Goal: Information Seeking & Learning: Learn about a topic

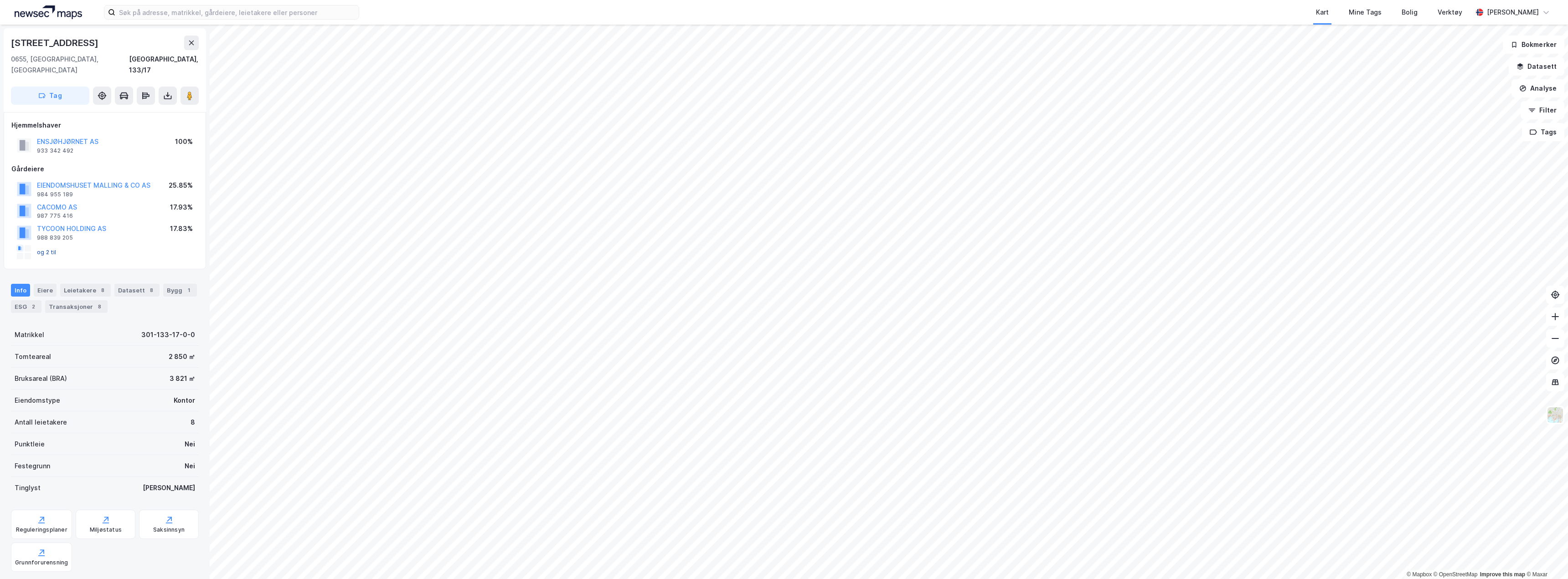
click at [0, 0] on button "og 2 til" at bounding box center [0, 0] width 0 height 0
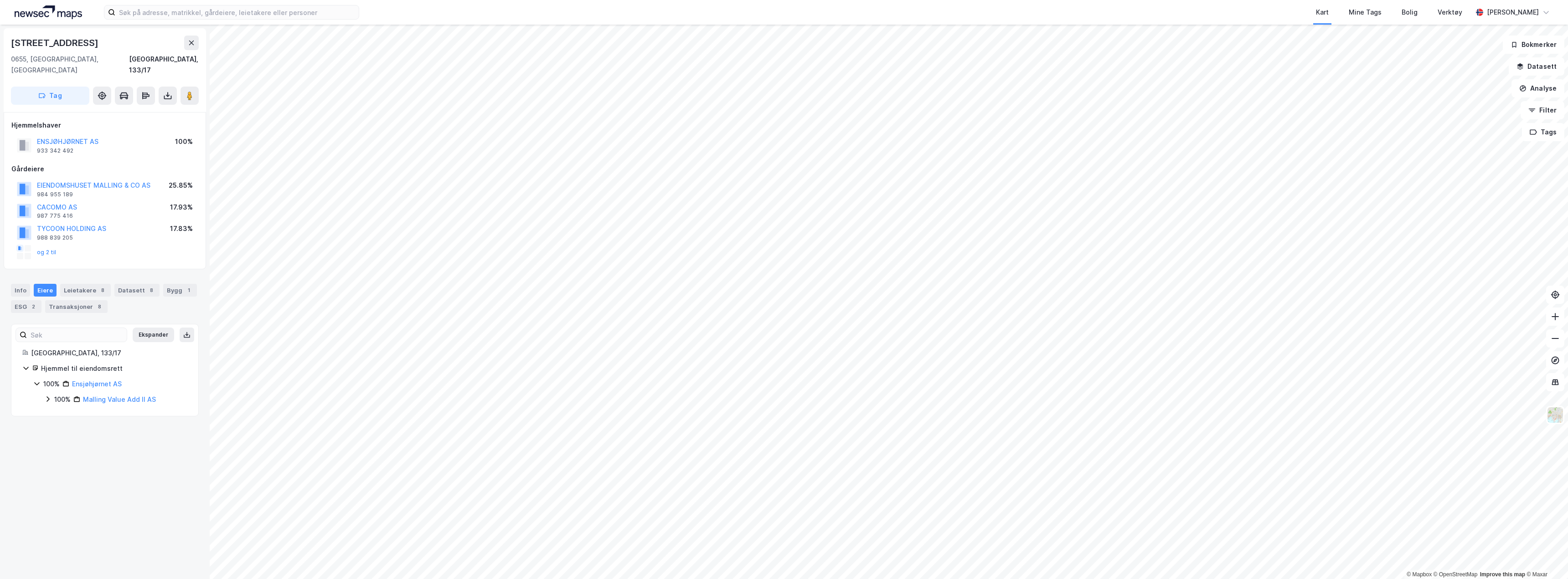
click at [47, 395] on icon at bounding box center [48, 399] width 7 height 7
click at [60, 430] on icon at bounding box center [59, 430] width 3 height 6
click at [60, 430] on icon at bounding box center [58, 430] width 5 height 3
click at [60, 411] on icon at bounding box center [58, 415] width 7 height 7
click at [43, 245] on div "og 2 til" at bounding box center [37, 252] width 40 height 14
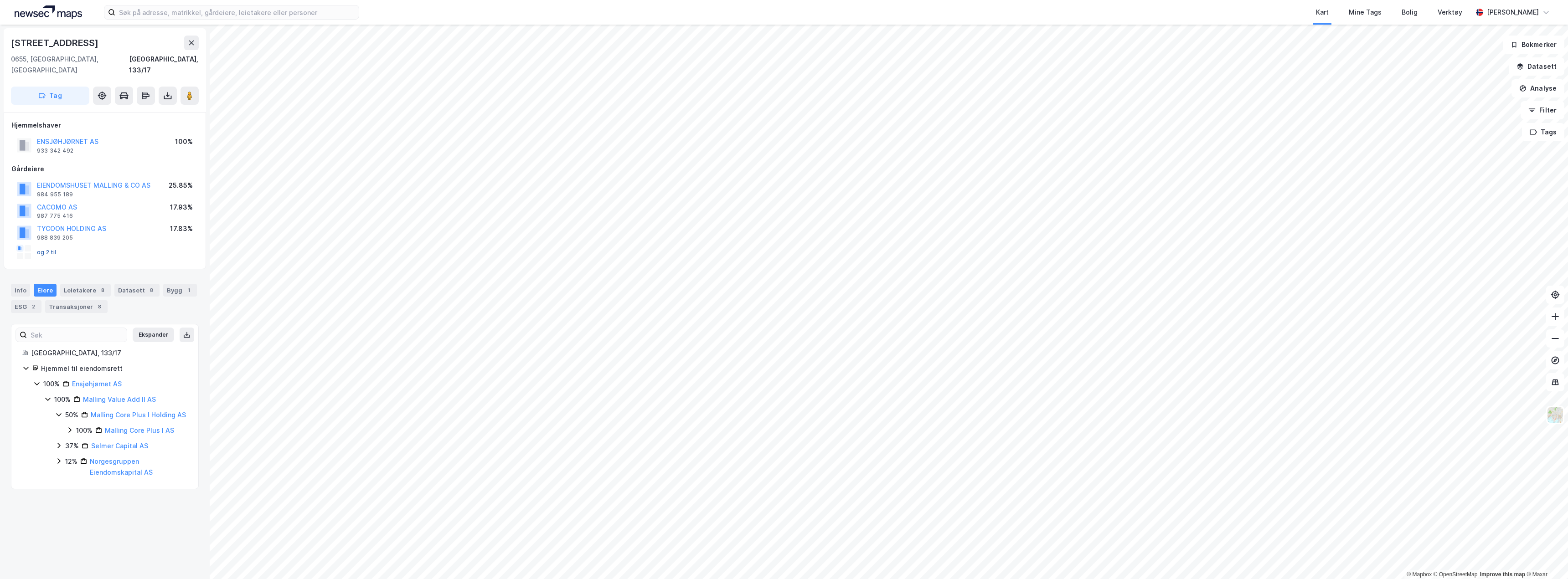
click at [0, 0] on button "og 2 til" at bounding box center [0, 0] width 0 height 0
click at [58, 413] on icon at bounding box center [58, 415] width 5 height 3
click at [58, 411] on icon at bounding box center [58, 415] width 7 height 7
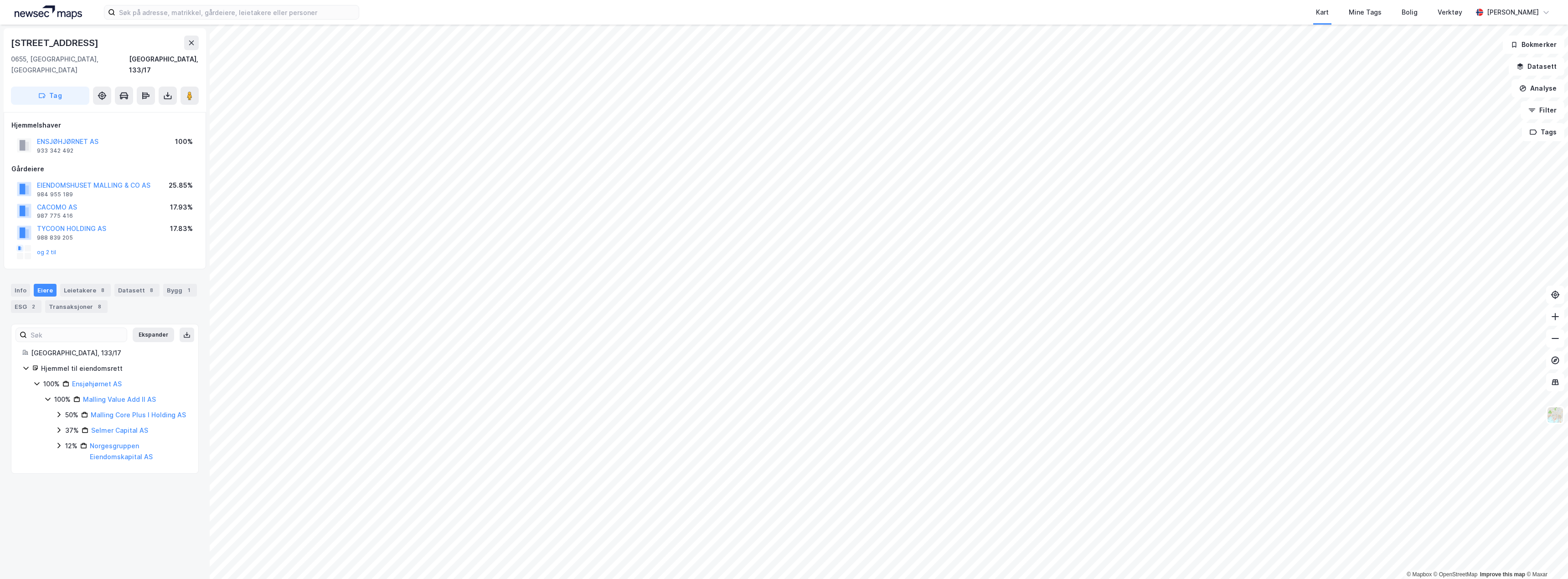
click at [60, 411] on icon at bounding box center [58, 415] width 7 height 7
click at [70, 427] on icon at bounding box center [70, 430] width 7 height 7
click at [79, 445] on icon at bounding box center [80, 445] width 7 height 7
click at [93, 487] on div "52% Eiendomshuset Malling & Co AS" at bounding box center [138, 477] width 100 height 22
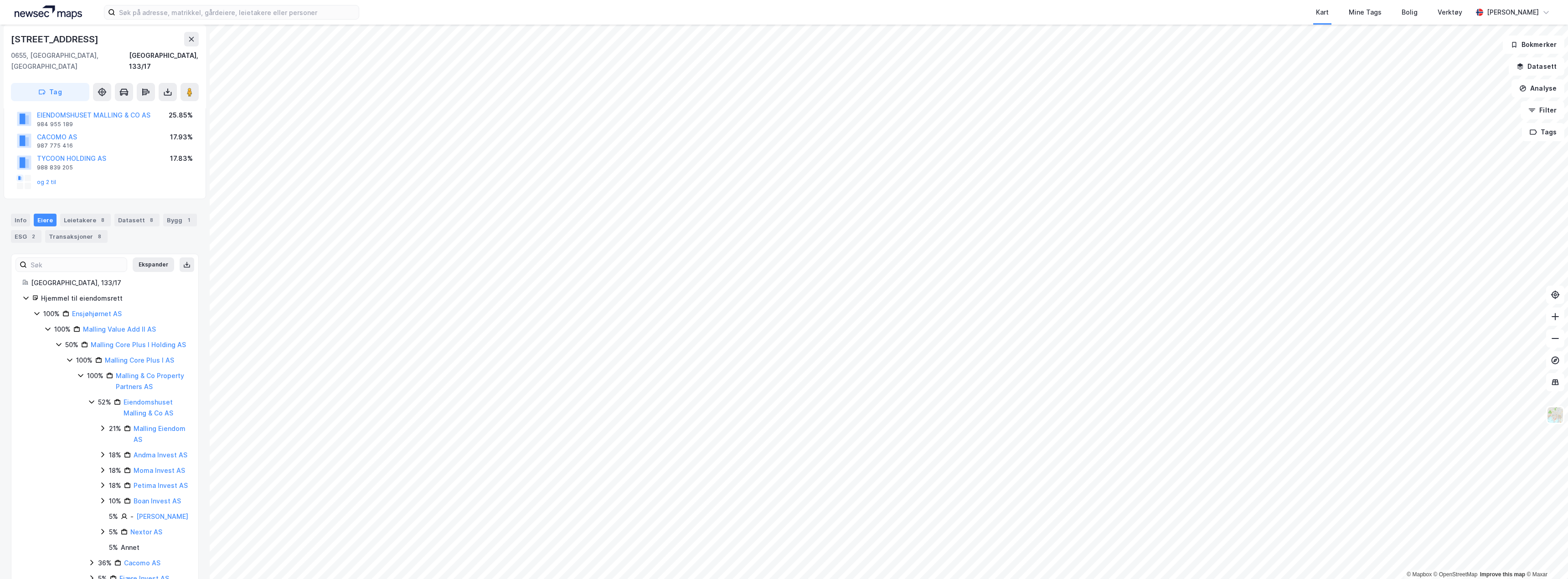
scroll to position [91, 0]
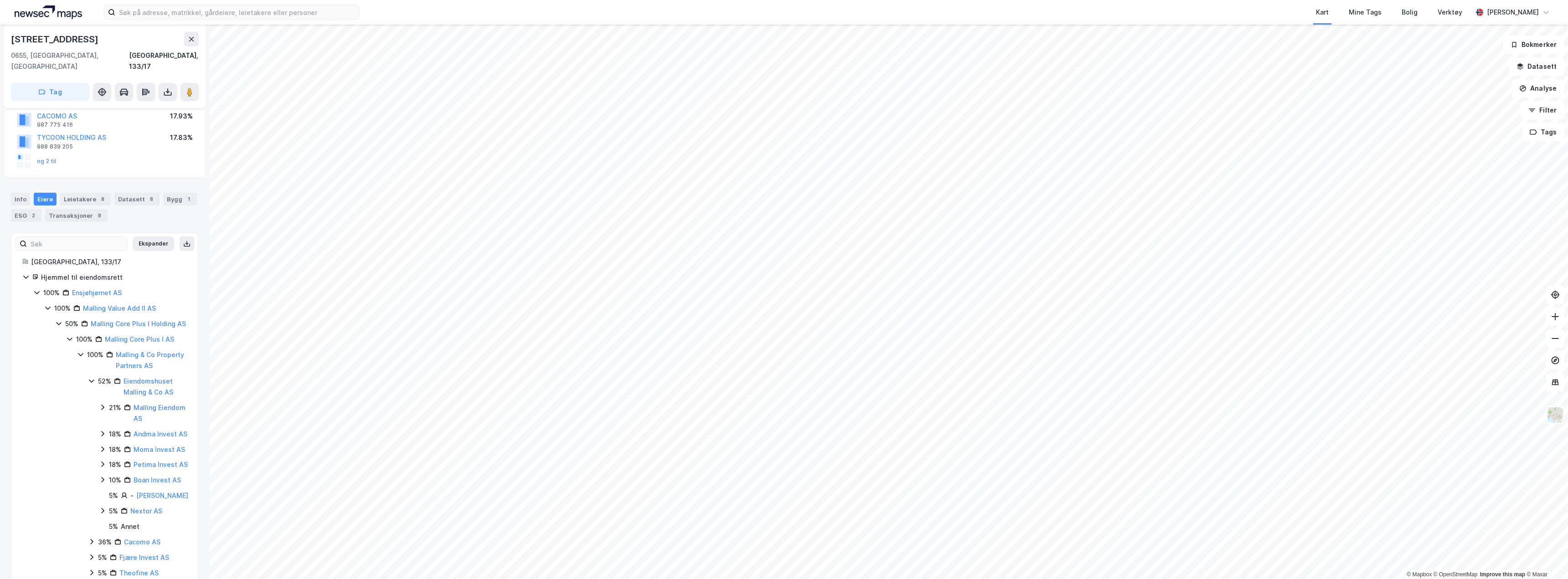
click at [101, 411] on icon at bounding box center [102, 407] width 7 height 7
click at [102, 411] on icon at bounding box center [102, 407] width 7 height 7
click at [93, 384] on icon at bounding box center [92, 381] width 7 height 7
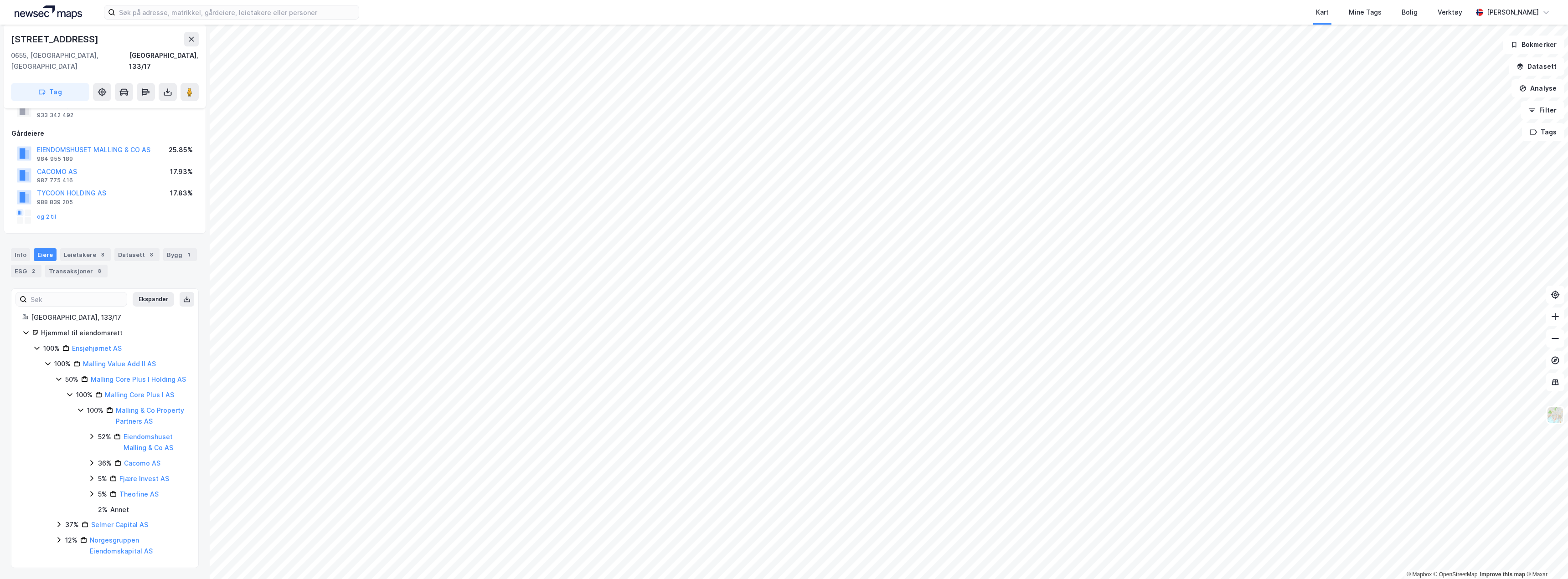
click at [82, 406] on icon at bounding box center [80, 410] width 7 height 7
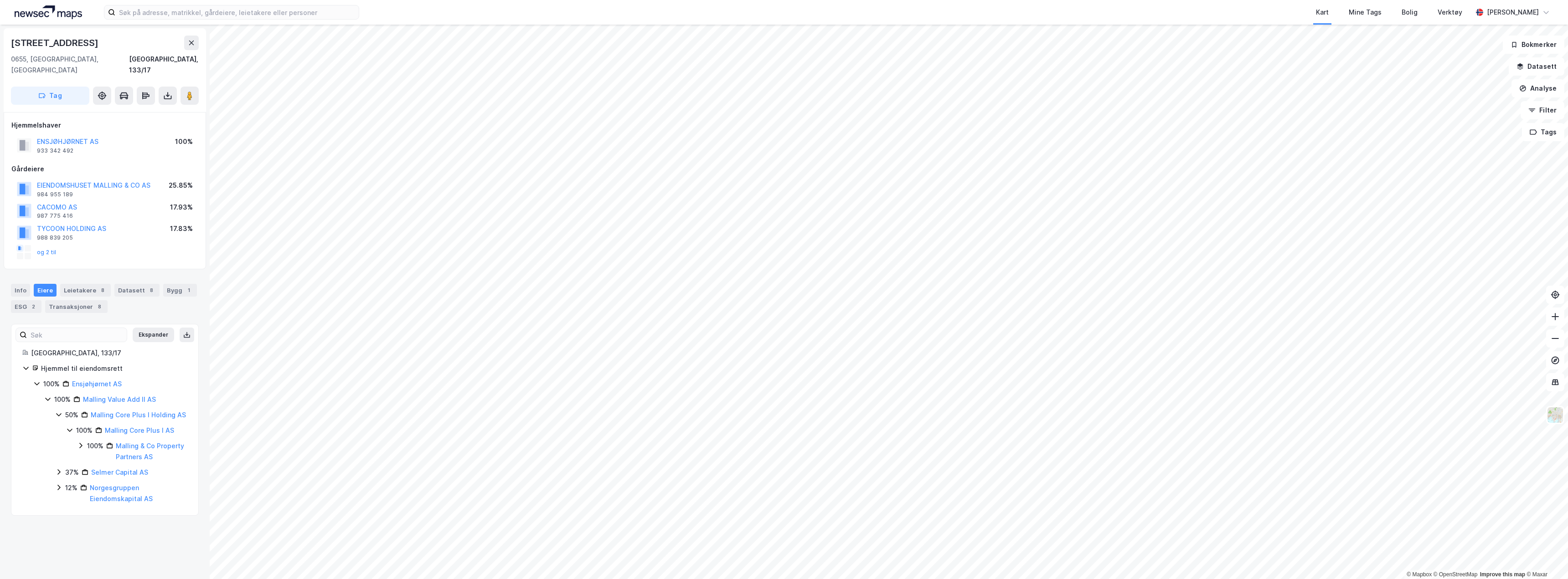
scroll to position [0, 0]
click at [72, 430] on icon at bounding box center [70, 430] width 7 height 7
click at [0, 0] on button "og 2 til" at bounding box center [0, 0] width 0 height 0
click at [0, 0] on button "ENSJØHJØRNET AS" at bounding box center [0, 0] width 0 height 0
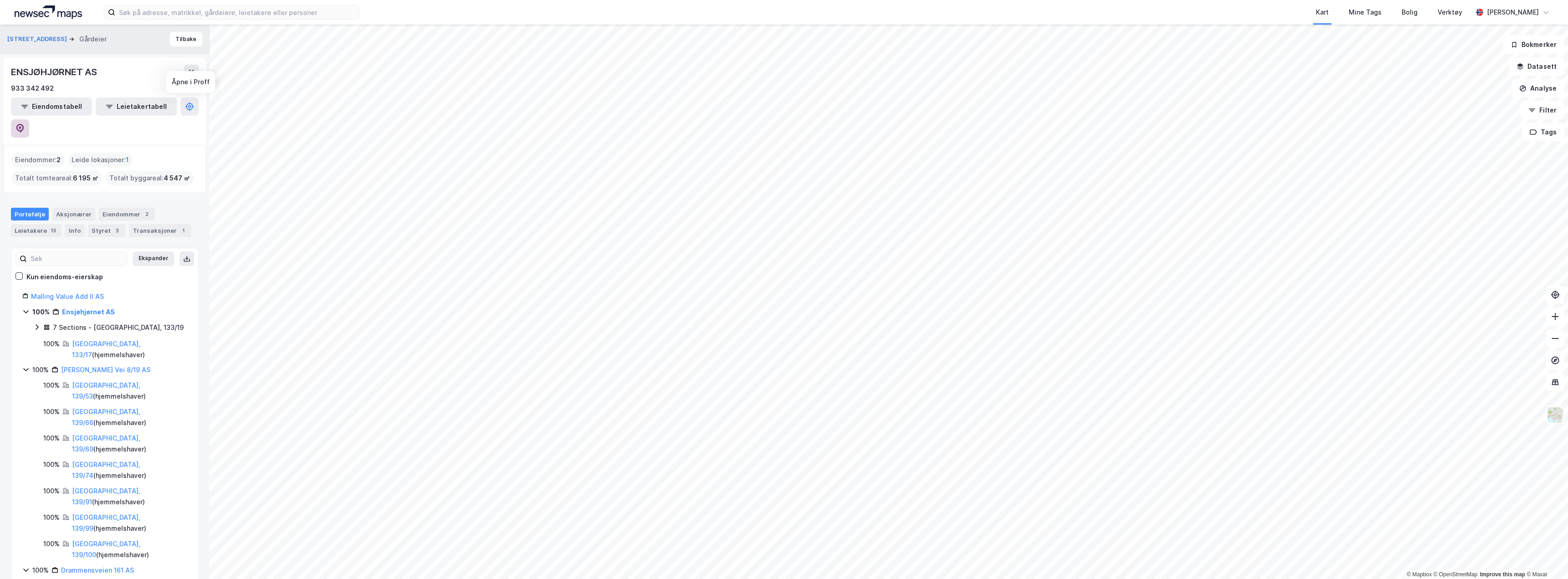
click at [29, 119] on button at bounding box center [20, 129] width 19 height 18
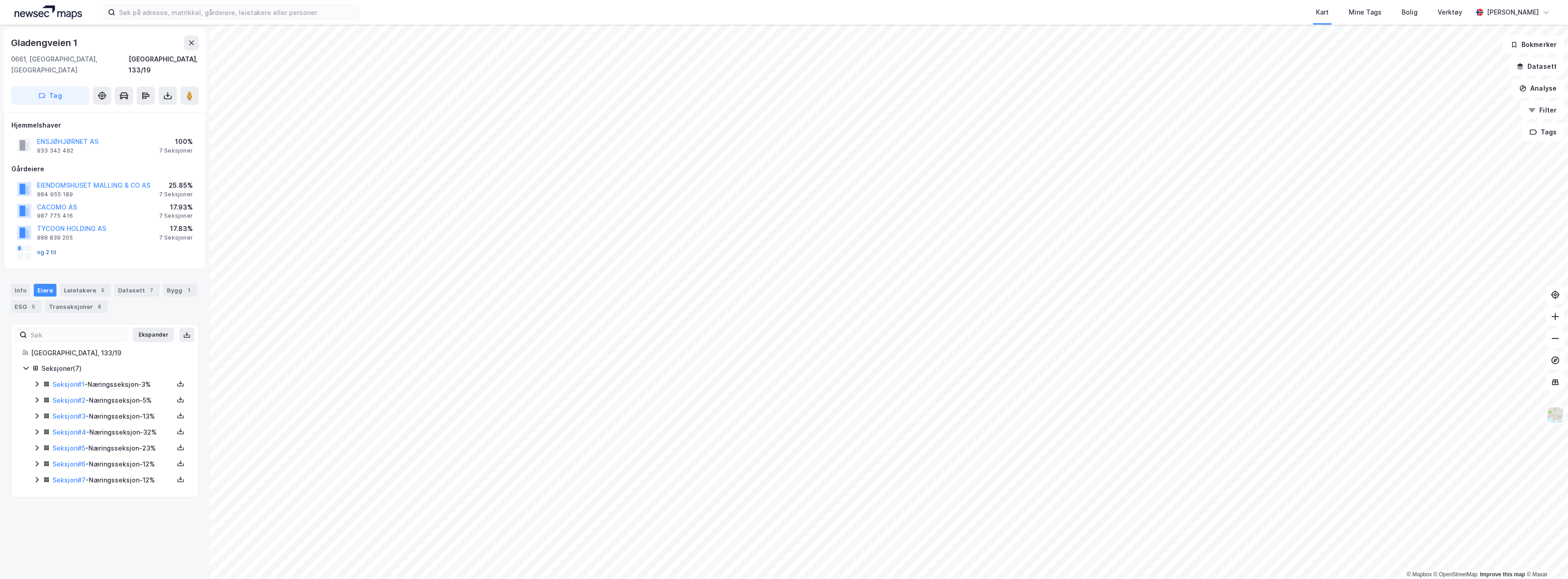
click at [0, 0] on button "og 2 til" at bounding box center [0, 0] width 0 height 0
click at [31, 363] on div "Seksjoner ( 7 )" at bounding box center [105, 368] width 165 height 11
click at [78, 284] on div "Leietakere 5" at bounding box center [85, 290] width 51 height 13
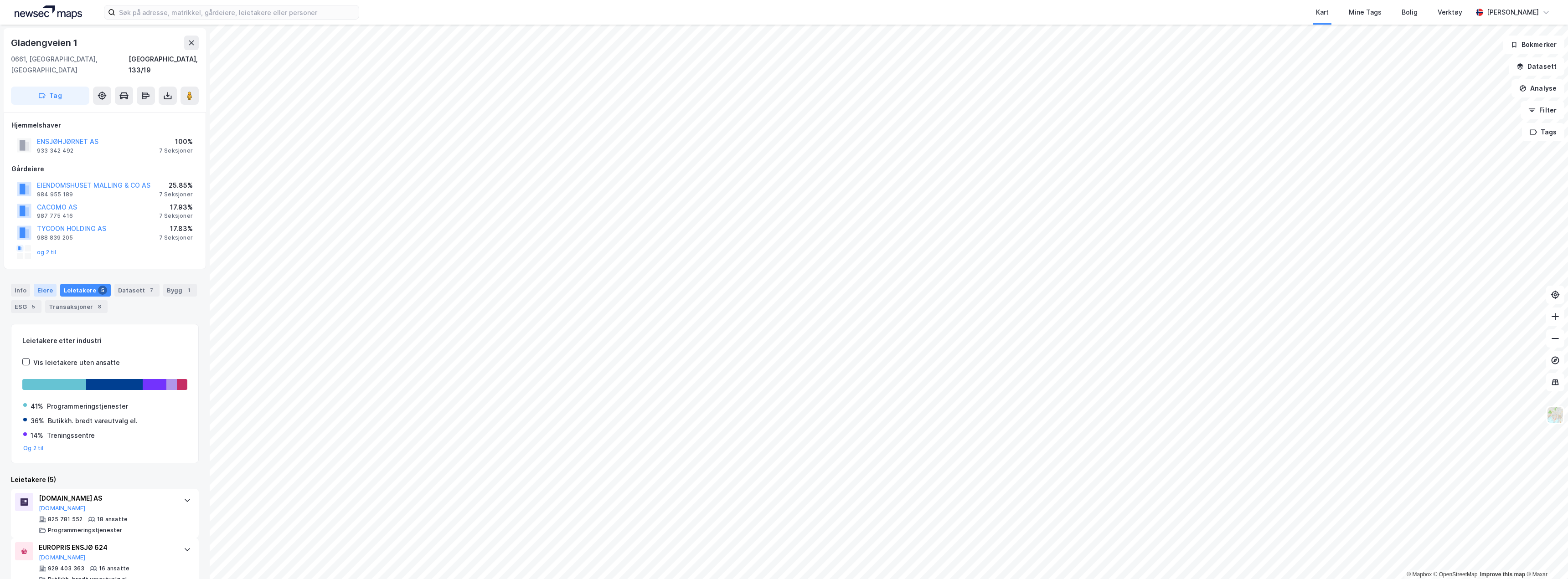
click at [49, 284] on div "Eiere" at bounding box center [45, 290] width 23 height 13
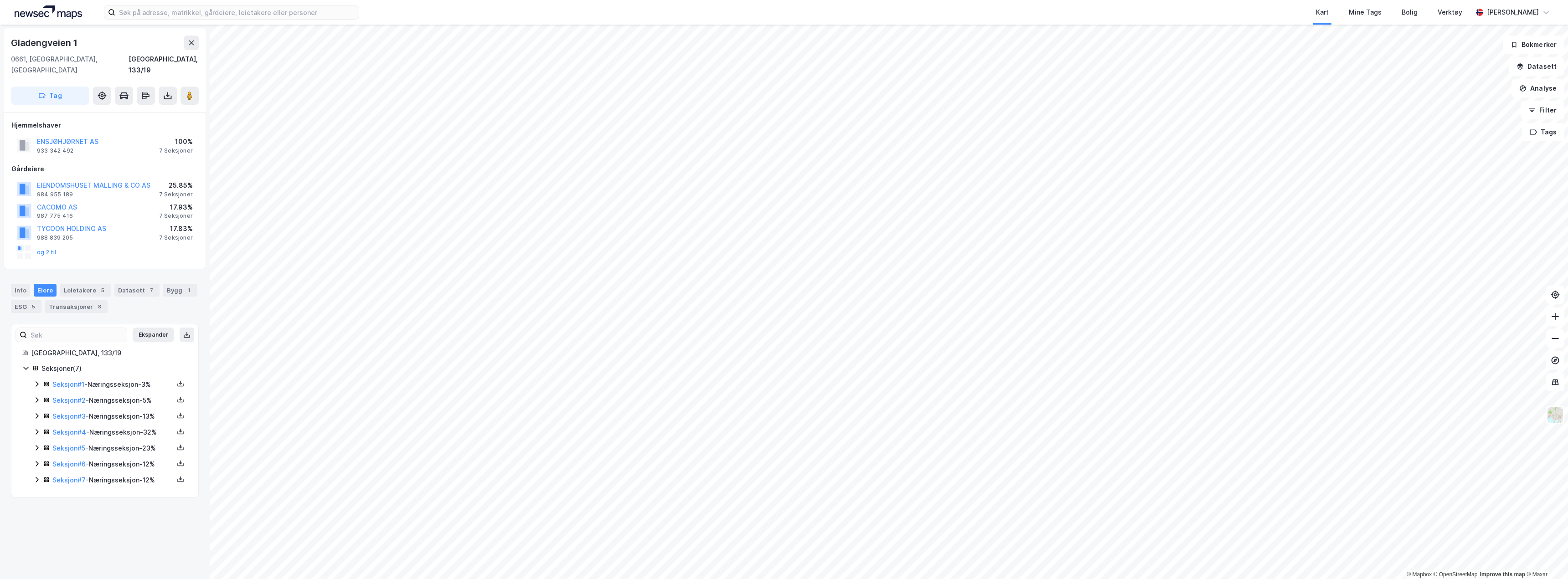
click at [41, 379] on div "Seksjon # 1 - Næringsseksjon - 3%" at bounding box center [110, 385] width 154 height 11
click at [38, 444] on icon at bounding box center [37, 447] width 3 height 6
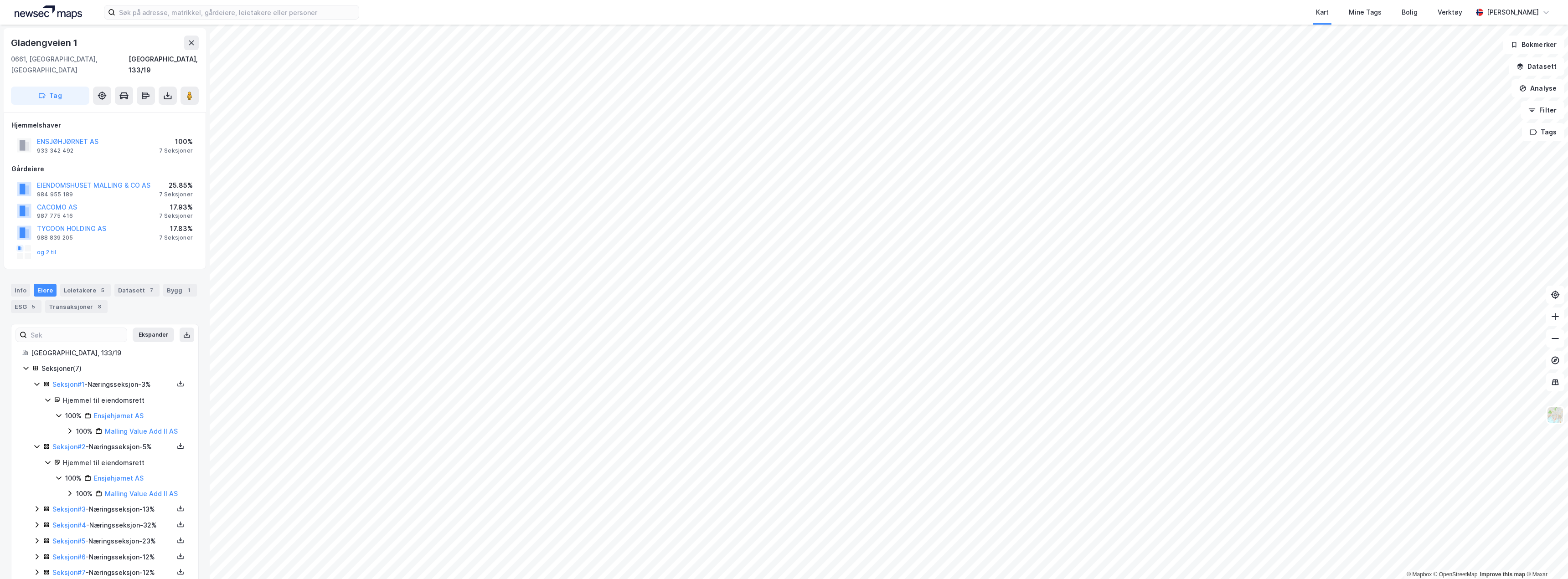
click at [33, 505] on icon at bounding box center [37, 509] width 7 height 7
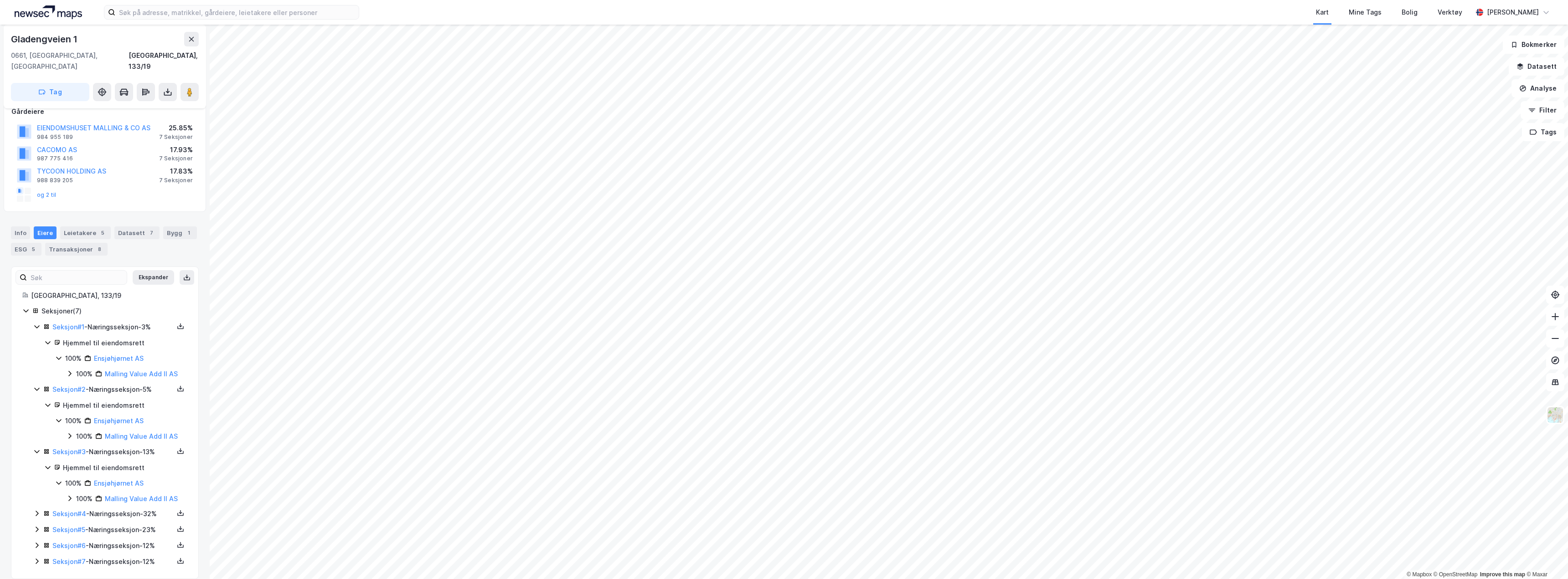
click at [38, 509] on icon at bounding box center [37, 513] width 7 height 7
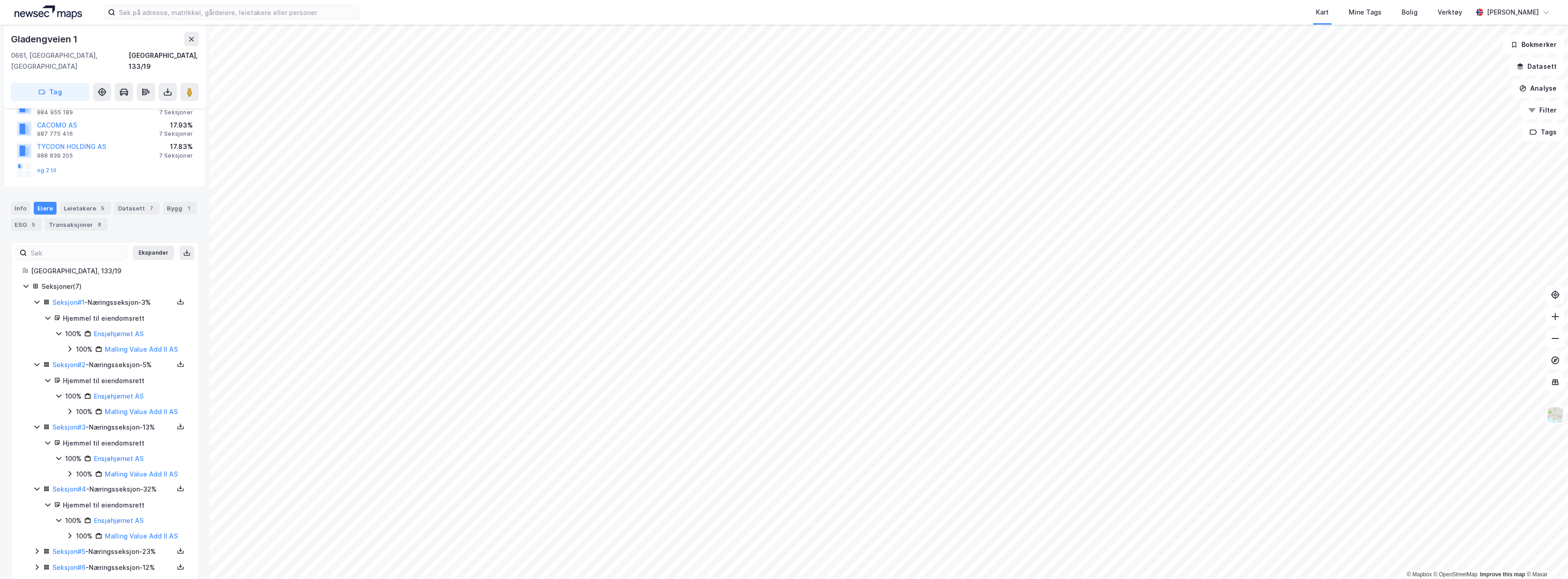
scroll to position [104, 0]
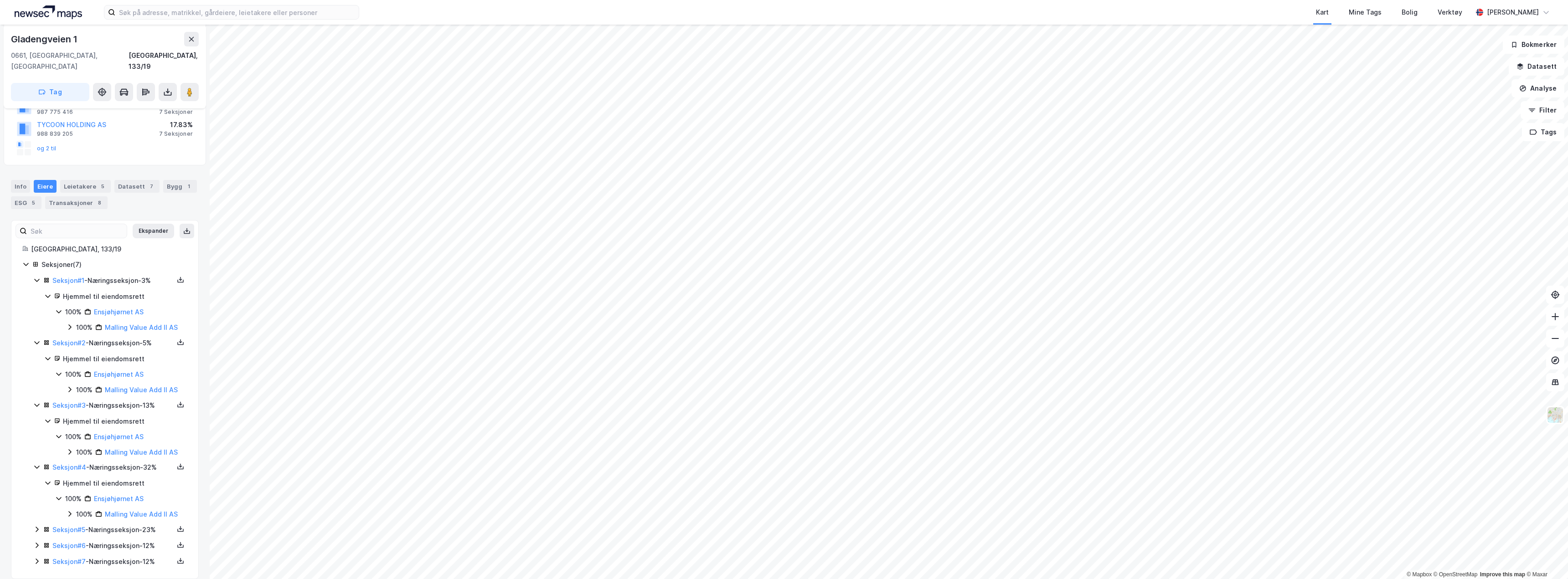
click at [36, 526] on icon at bounding box center [37, 529] width 7 height 7
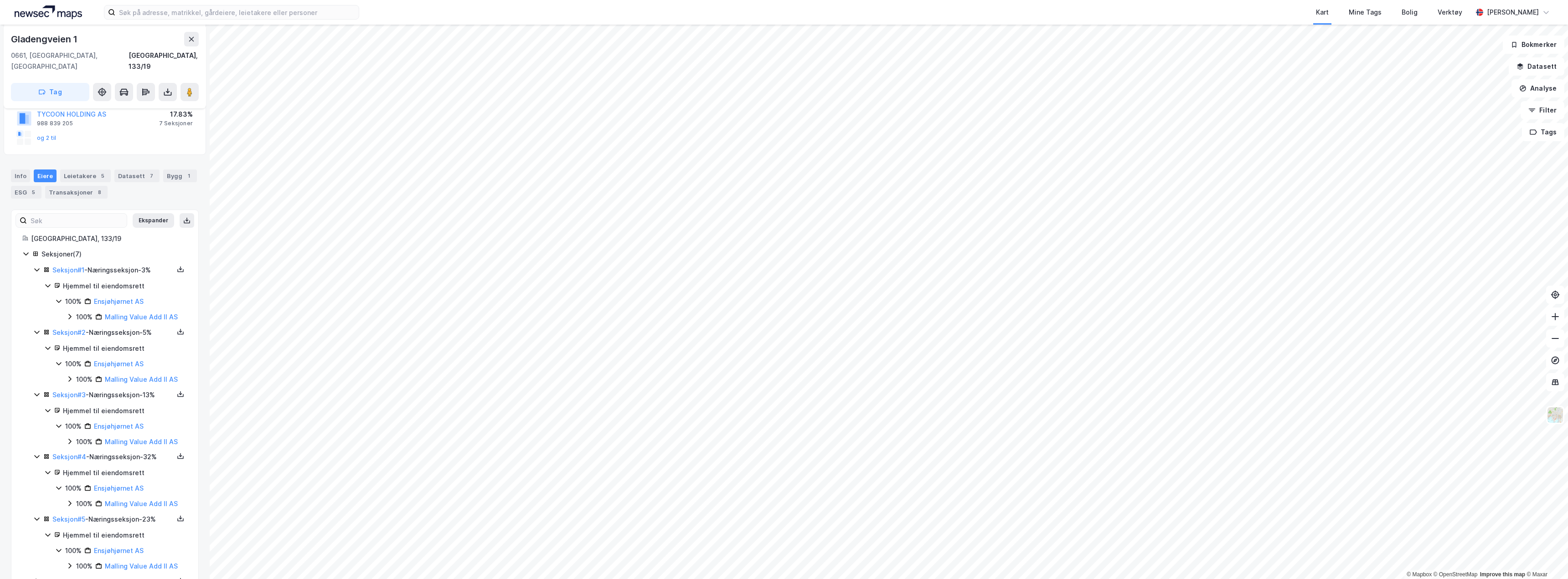
scroll to position [150, 0]
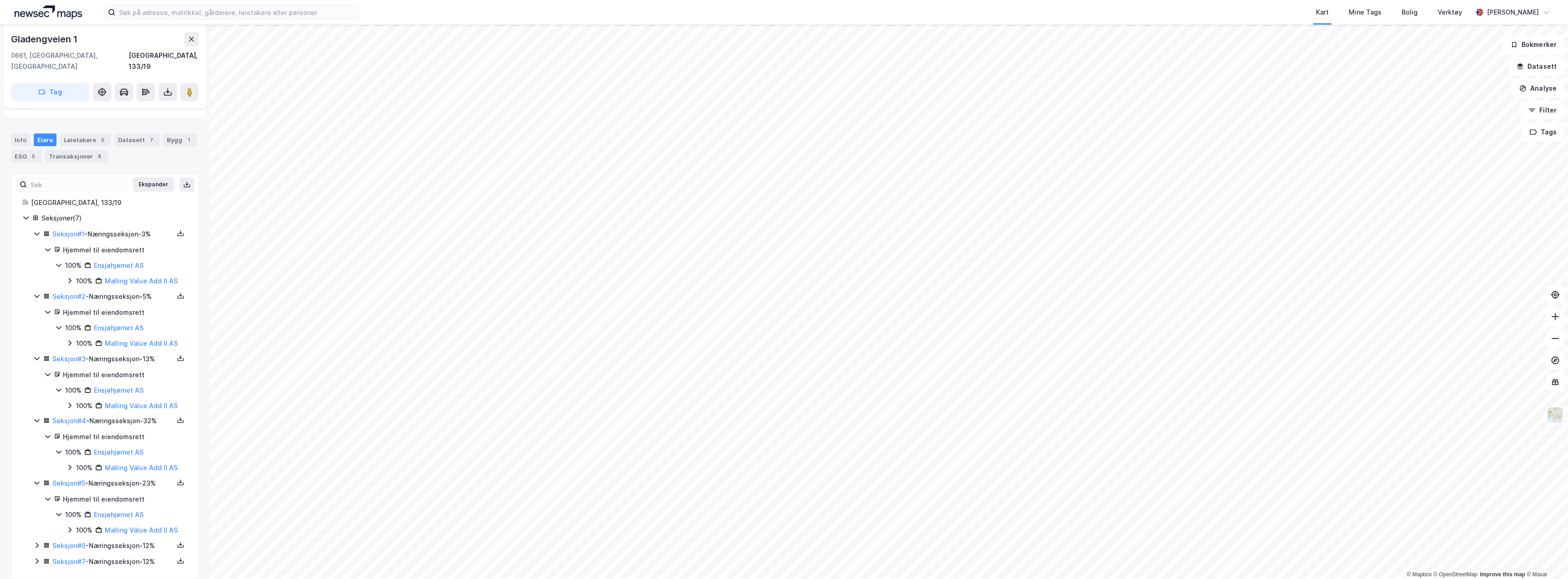
click at [50, 540] on div "Seksjon # 6 - Næringsseksjon - 12%" at bounding box center [108, 545] width 130 height 11
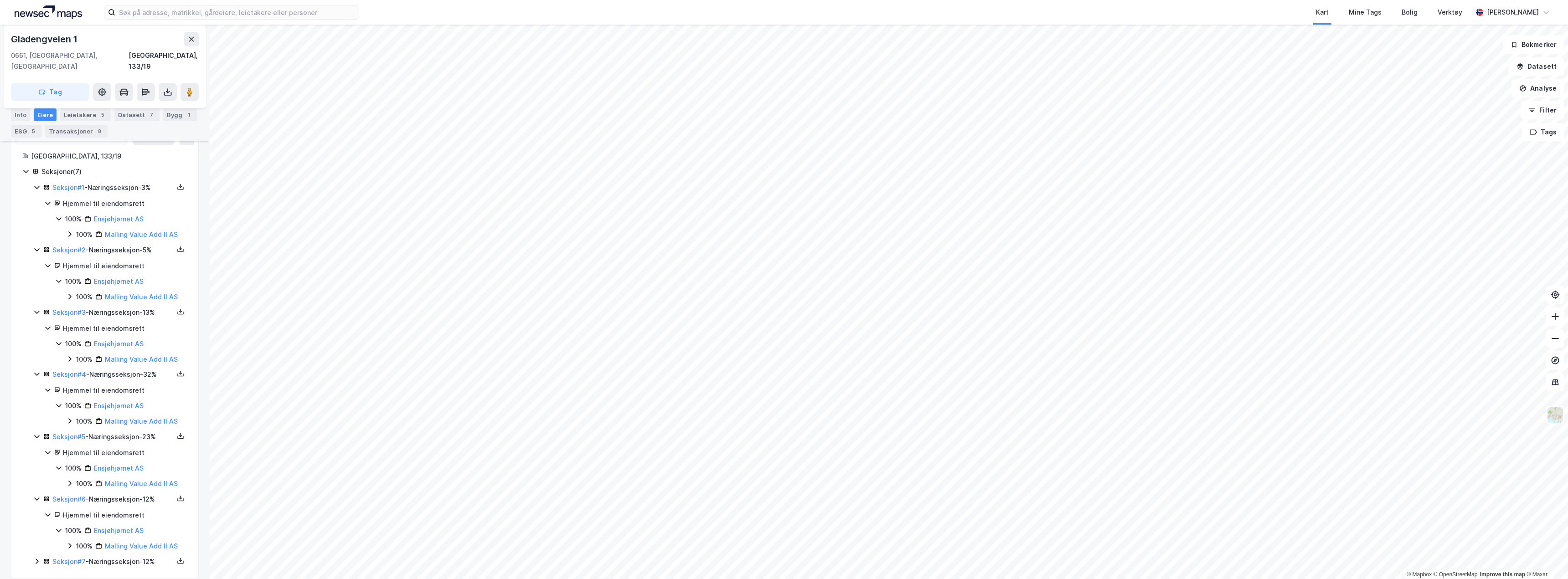
click at [72, 556] on div "Seksjon # 7 - Næringsseksjon - 12%" at bounding box center [113, 561] width 121 height 11
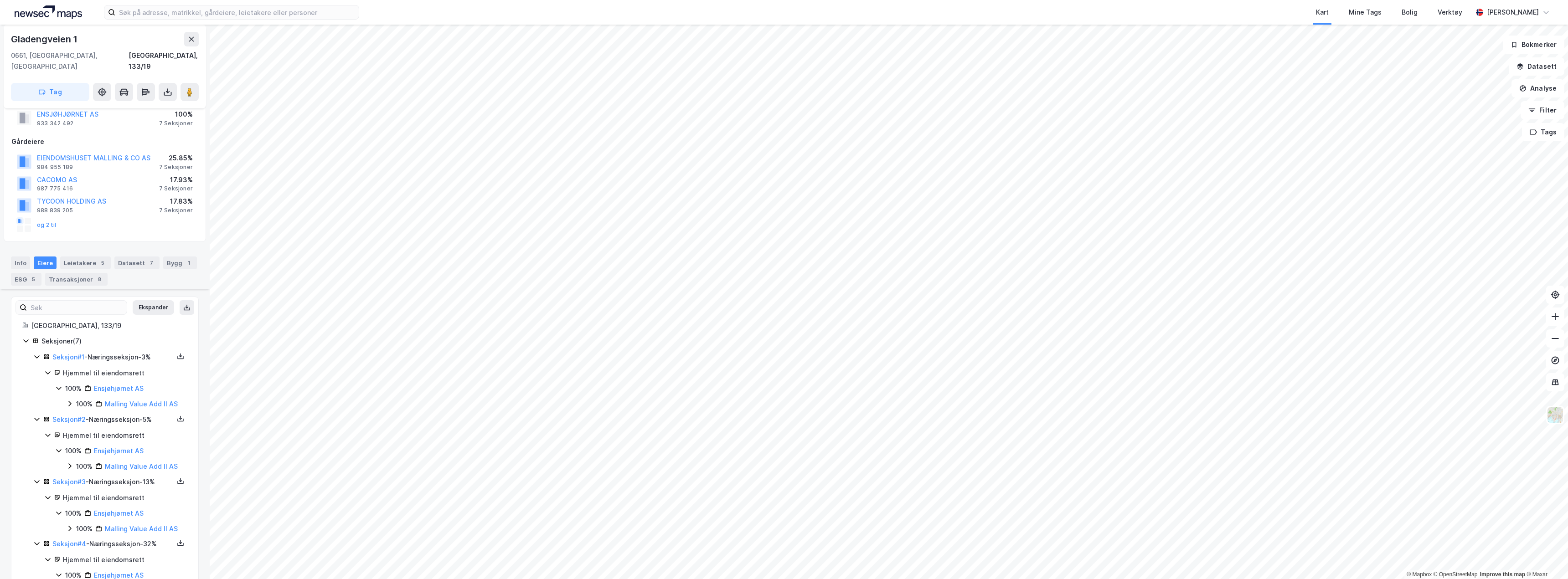
scroll to position [16, 0]
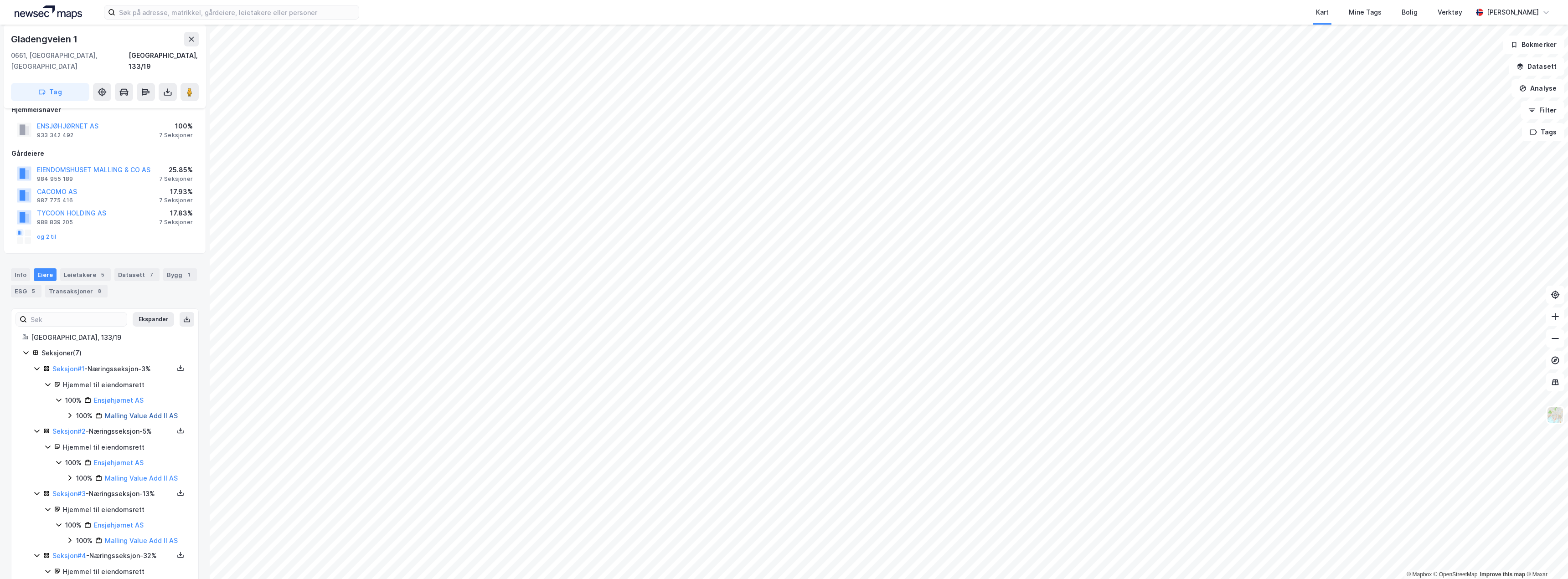
click at [141, 412] on link "Malling Value Add II AS" at bounding box center [141, 415] width 73 height 8
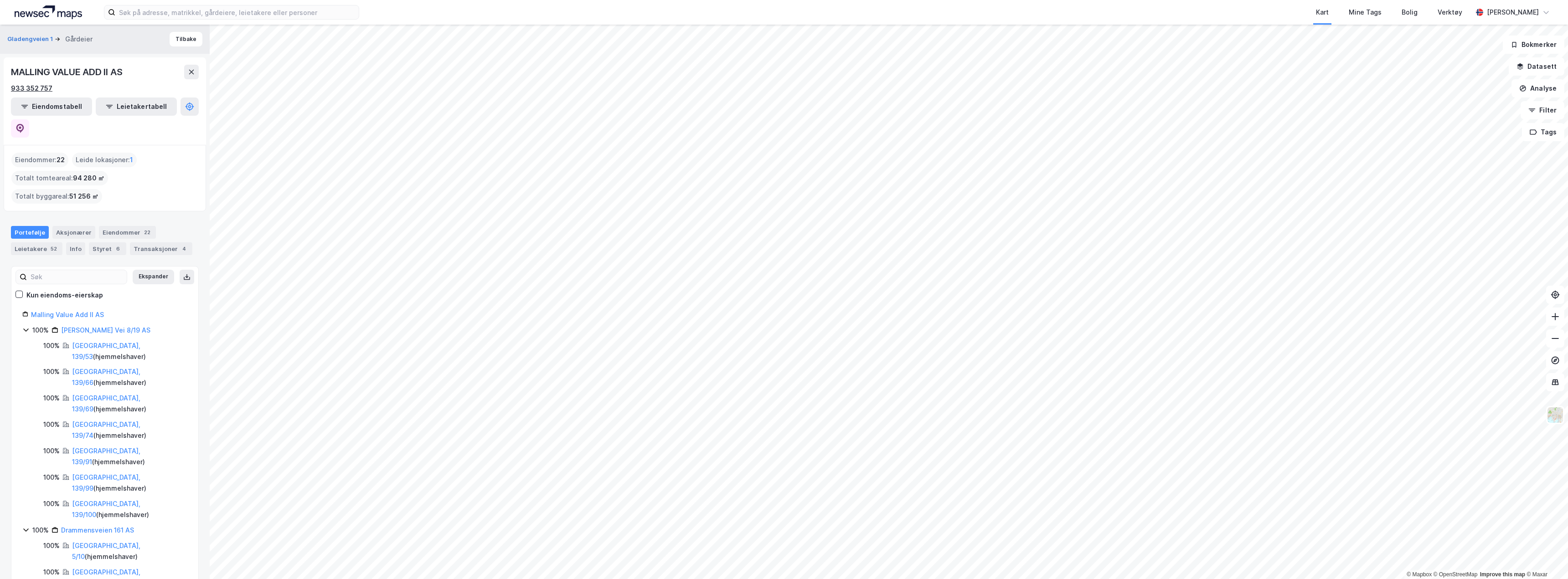
click at [38, 89] on div "933 352 757" at bounding box center [31, 88] width 41 height 11
click at [192, 75] on button at bounding box center [191, 72] width 14 height 14
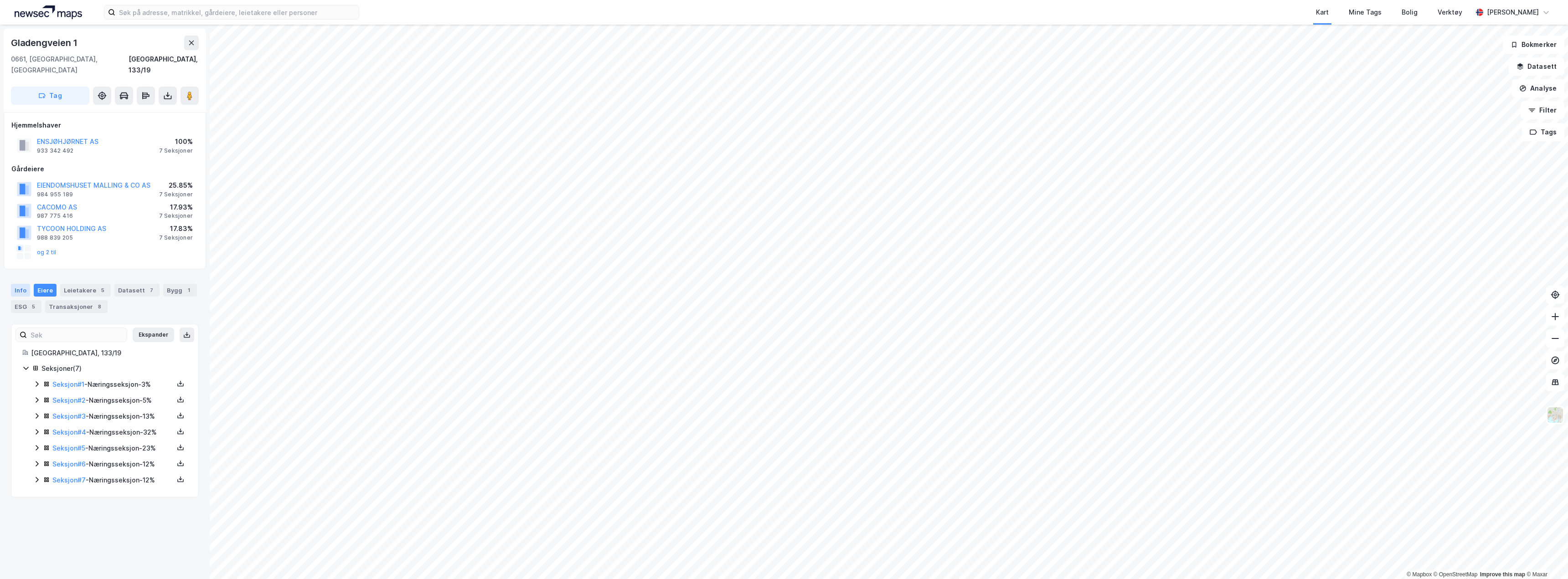
click at [23, 284] on div "Info" at bounding box center [20, 290] width 19 height 13
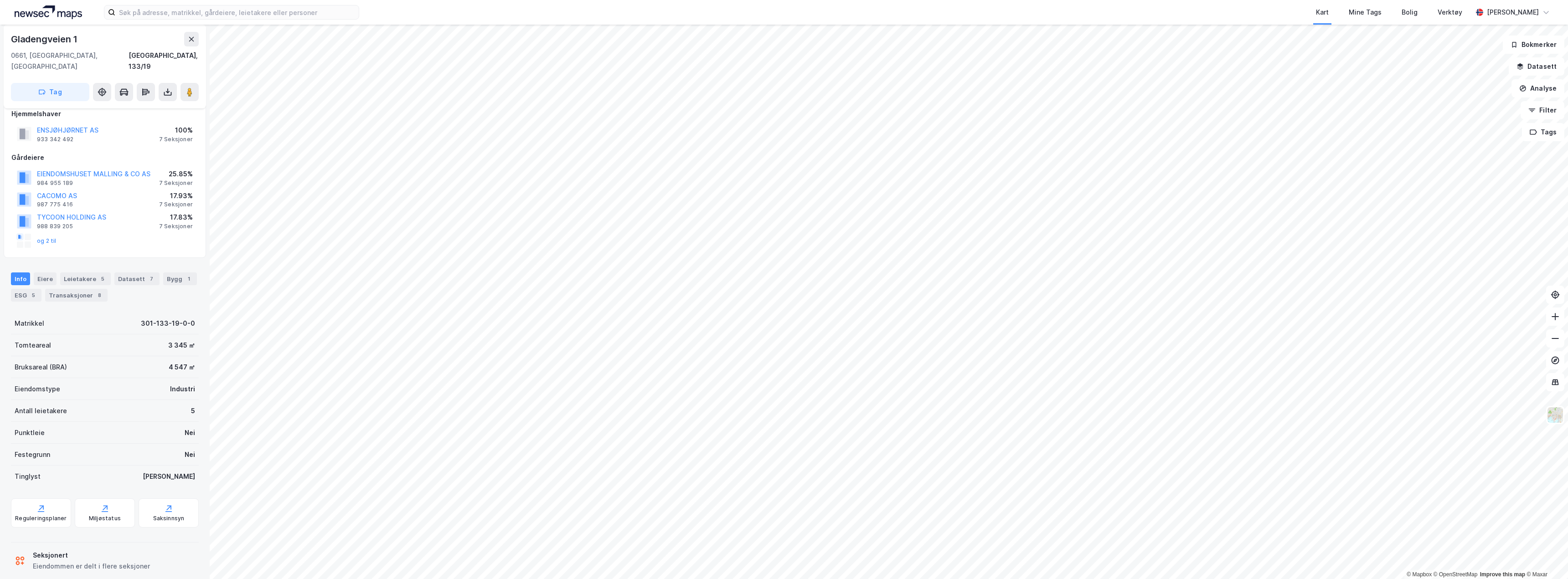
scroll to position [16, 0]
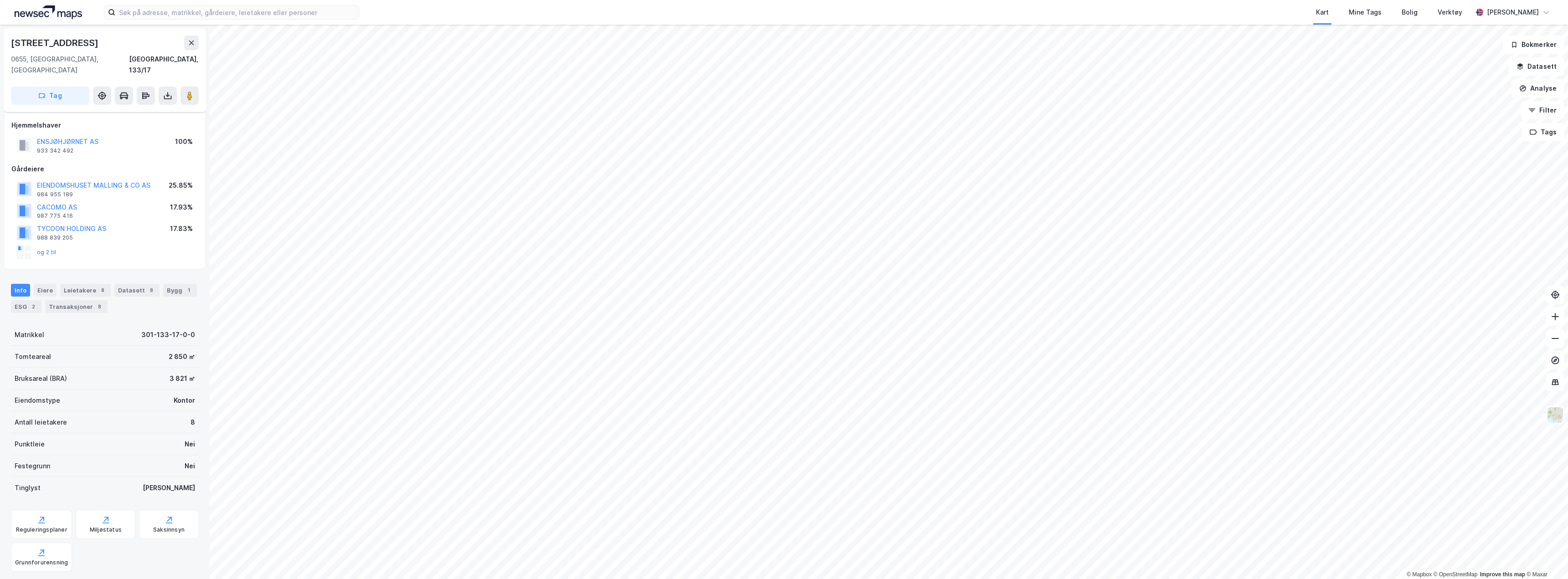
scroll to position [16, 0]
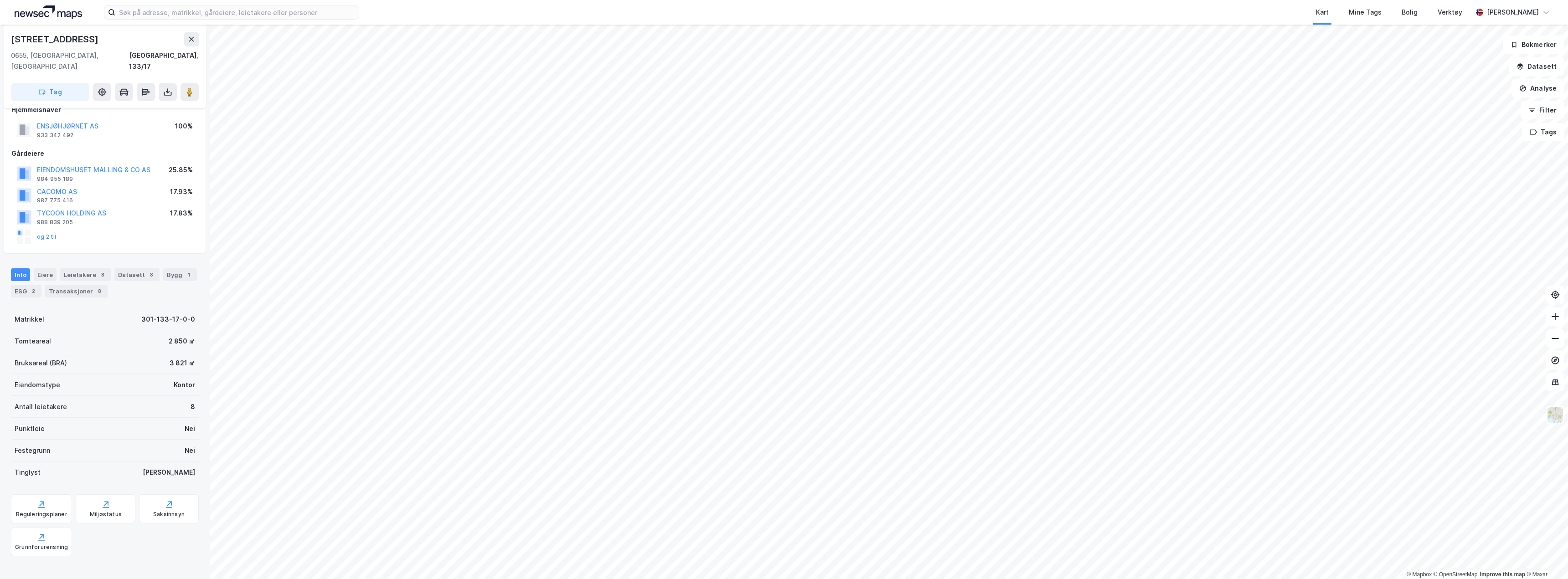
click at [51, 39] on div "[STREET_ADDRESS]" at bounding box center [55, 39] width 89 height 14
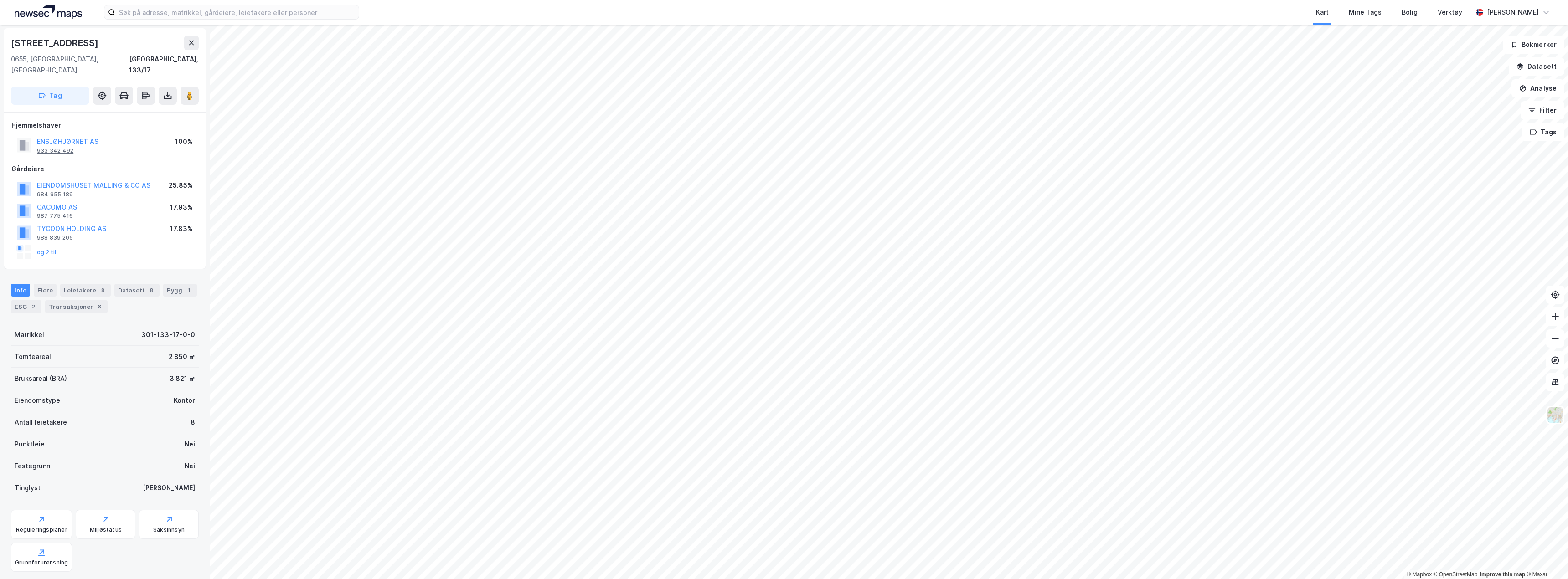
click at [46, 147] on div "933 342 492" at bounding box center [55, 151] width 36 height 7
click at [0, 0] on button "ENSJØHJØRNET AS" at bounding box center [0, 0] width 0 height 0
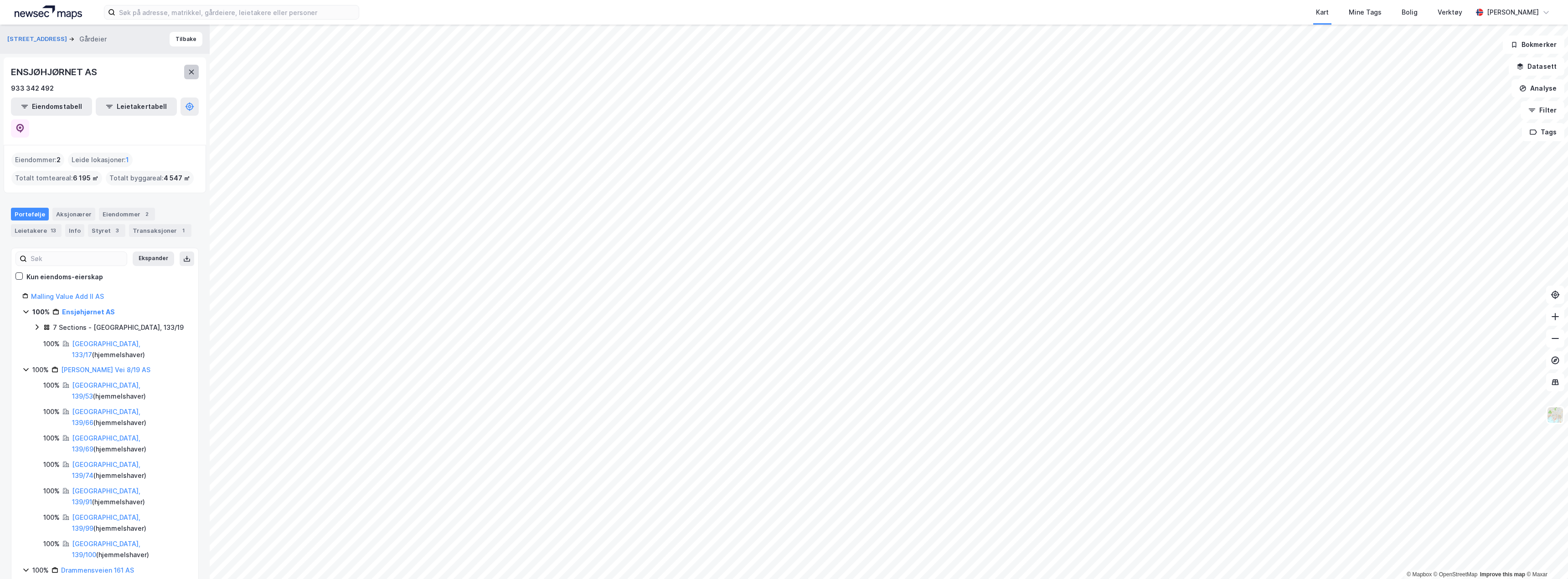
click at [186, 69] on button at bounding box center [191, 72] width 14 height 14
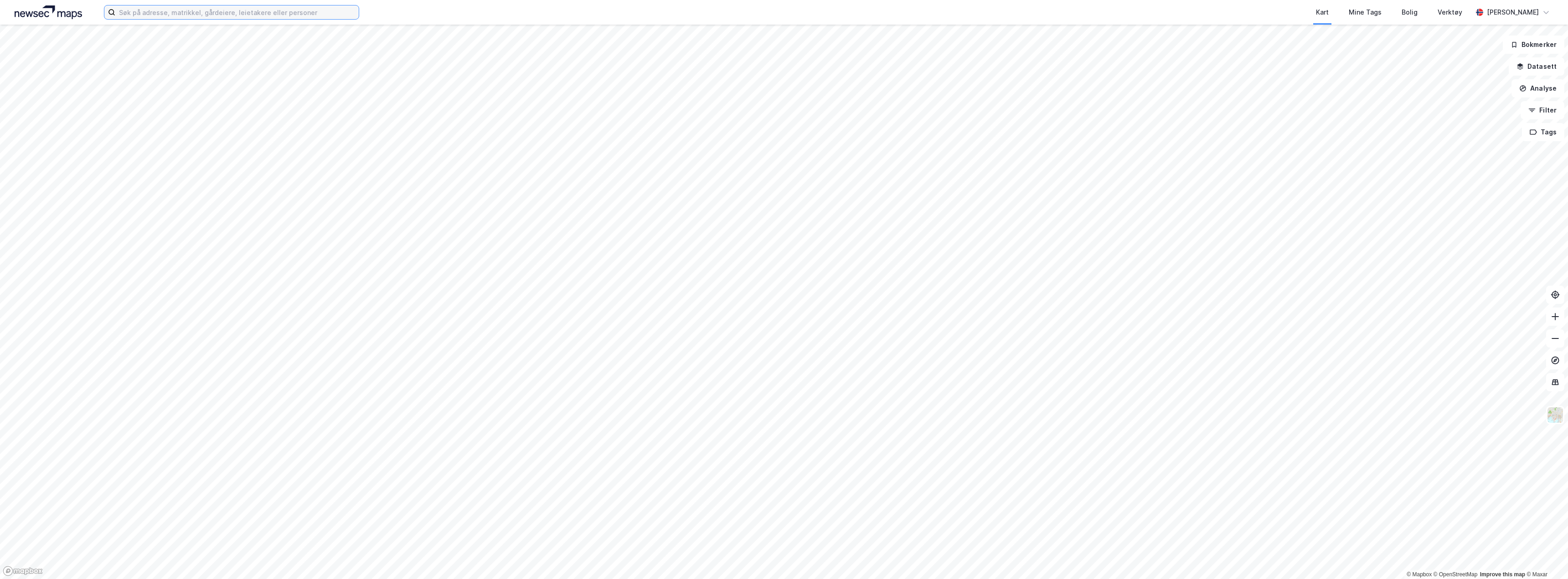
click at [162, 11] on input at bounding box center [237, 12] width 243 height 14
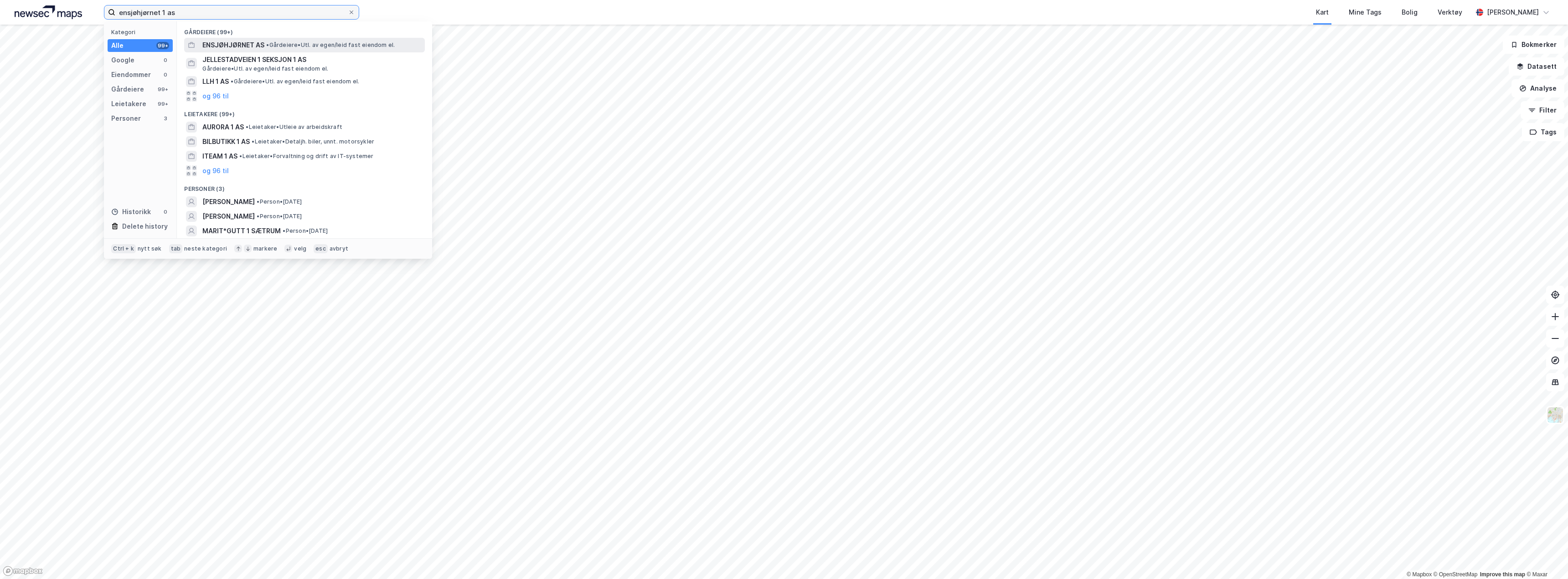
type input "ensjøhjørnet 1 as"
click at [275, 48] on span "• Gårdeiere • Utl. av egen/leid fast eiendom el." at bounding box center [330, 45] width 129 height 7
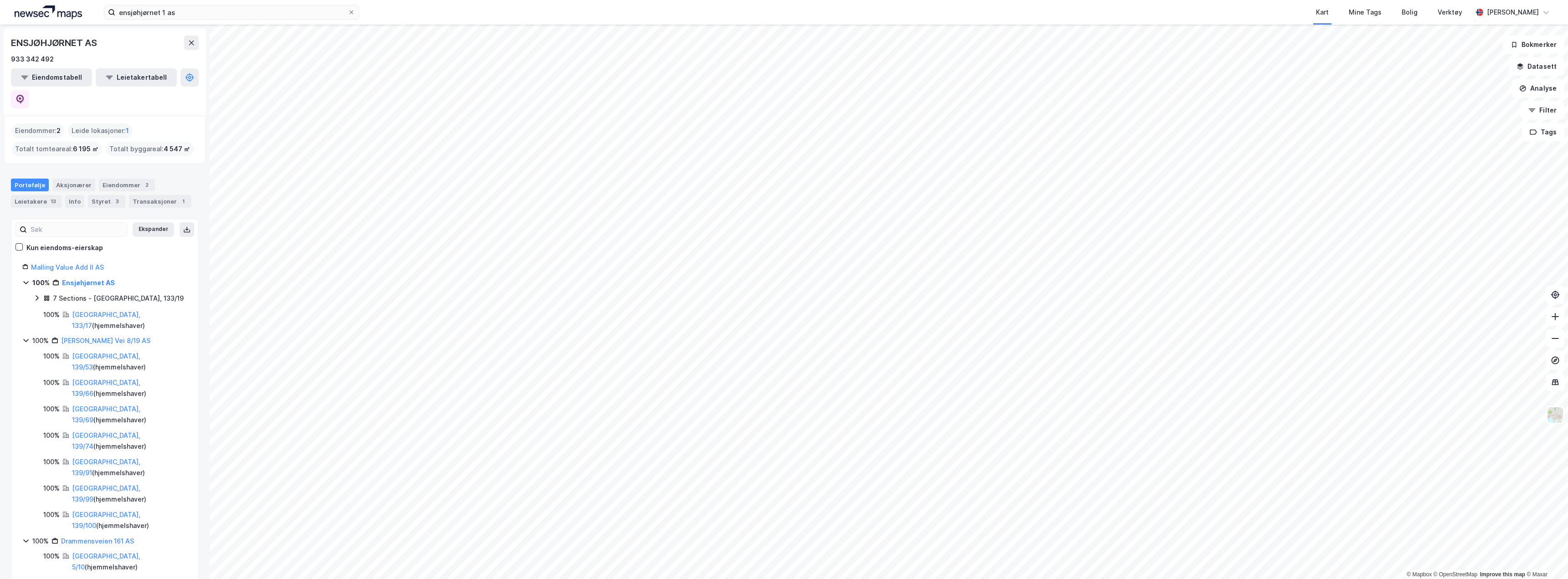
click at [64, 243] on div "Kun eiendoms-eierskap" at bounding box center [65, 248] width 77 height 11
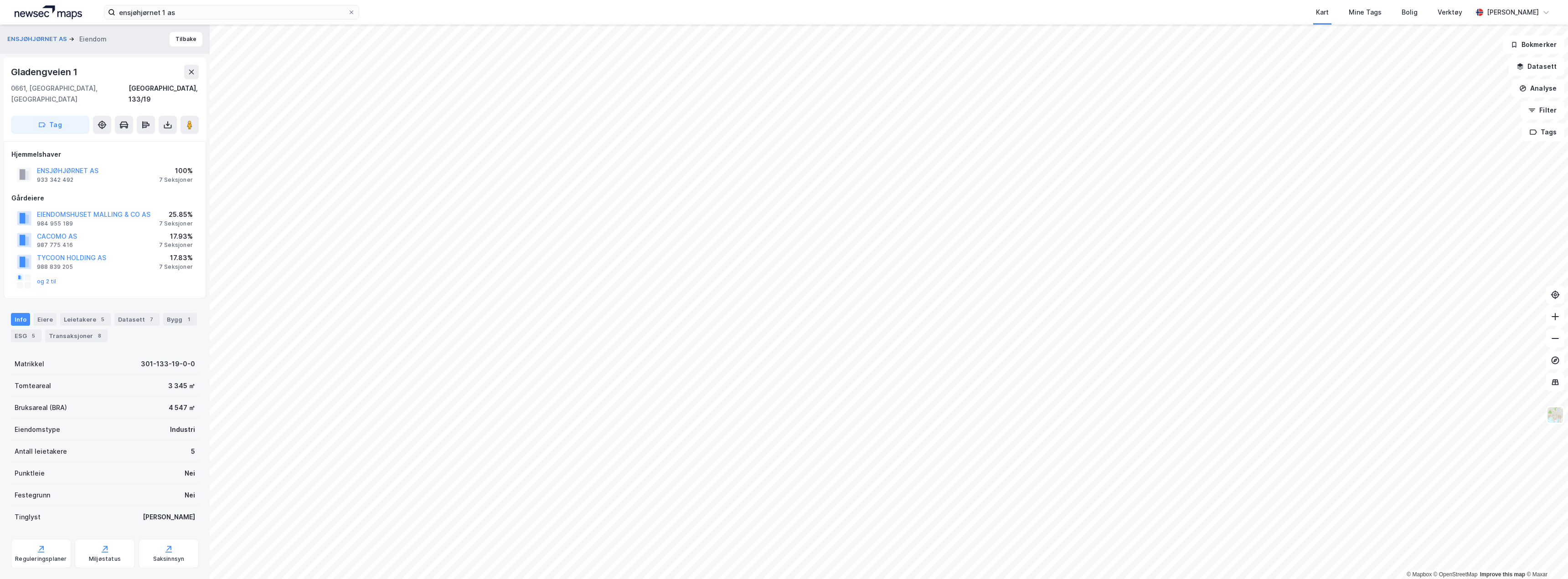
scroll to position [1, 0]
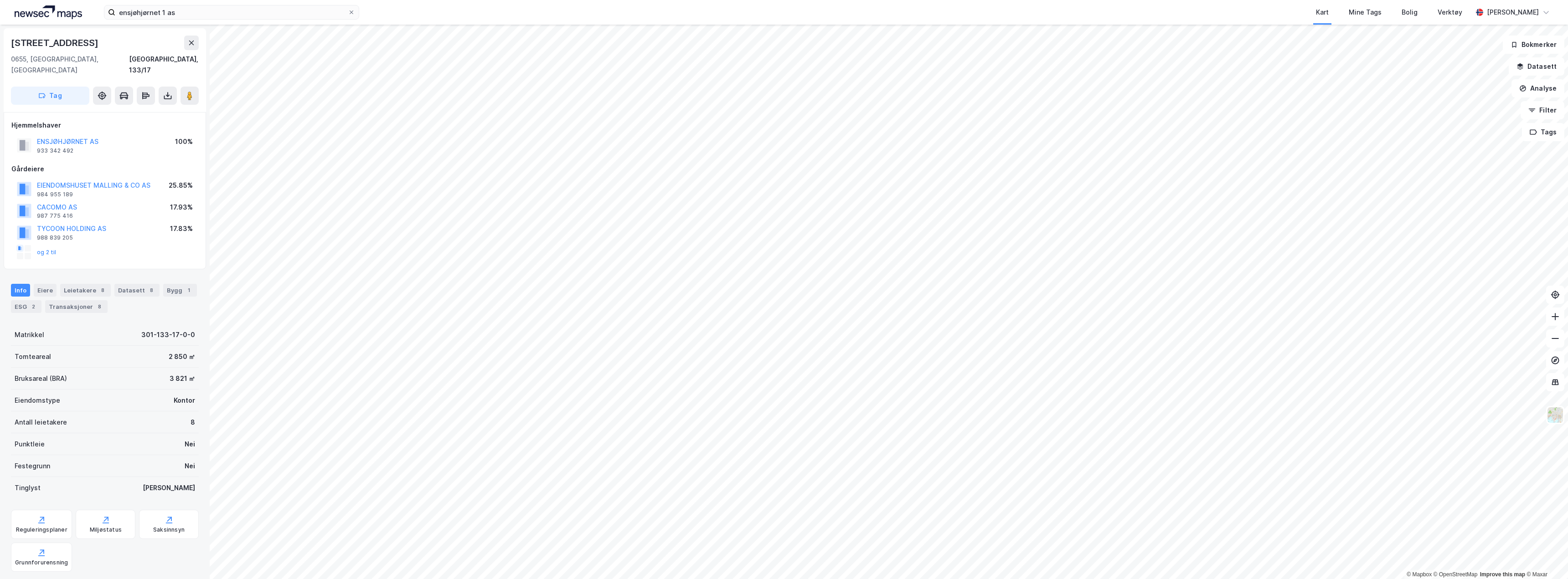
scroll to position [1, 0]
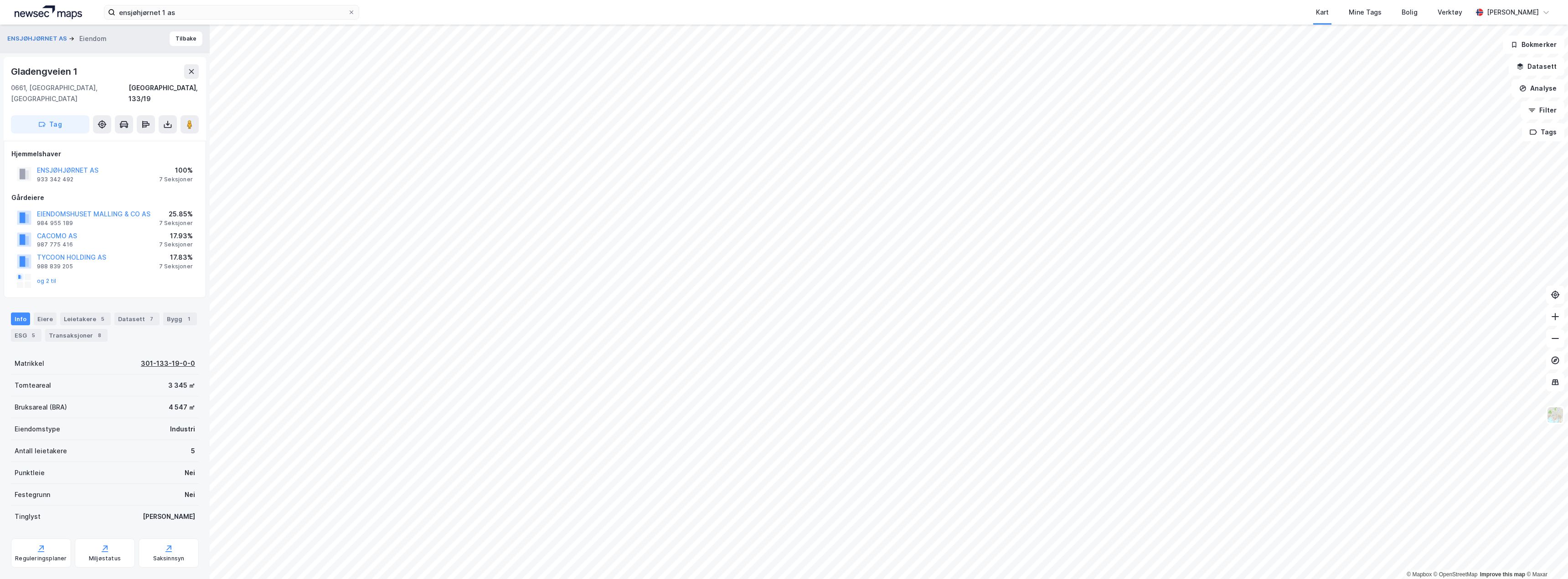
click at [182, 358] on div "301-133-19-0-0" at bounding box center [168, 363] width 54 height 11
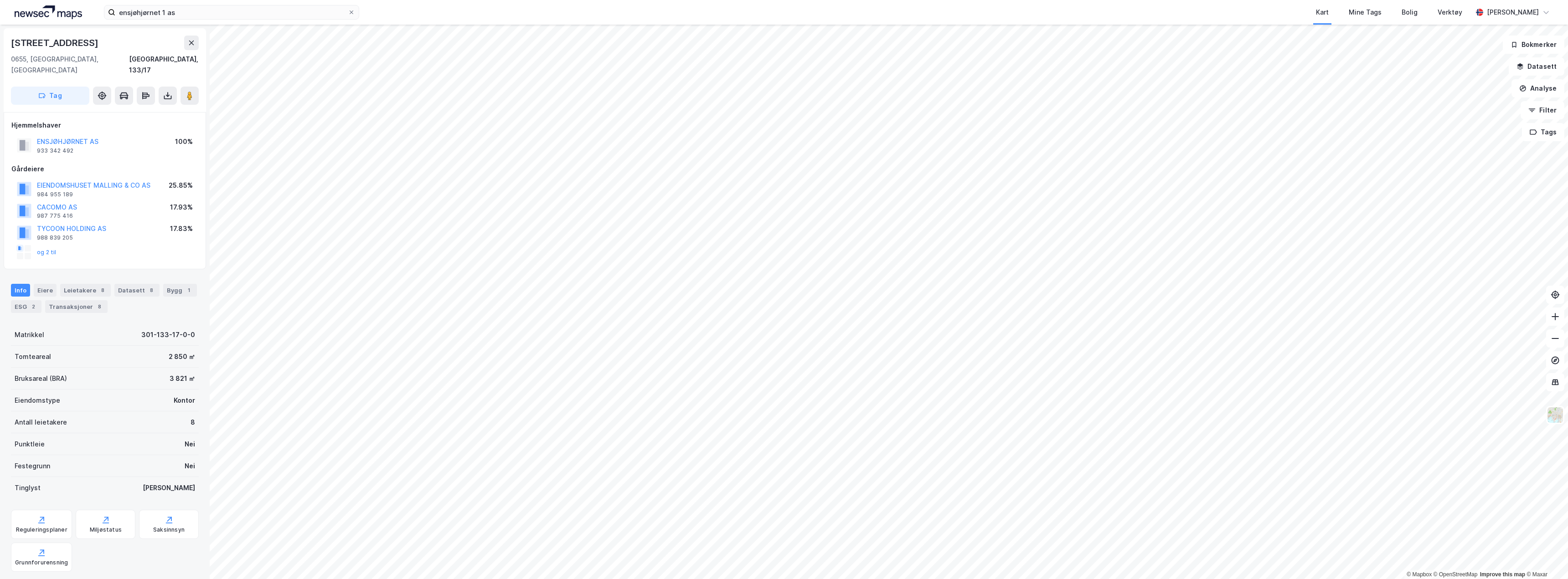
scroll to position [1, 0]
click at [165, 329] on div "301-133-17-0-0" at bounding box center [168, 334] width 54 height 11
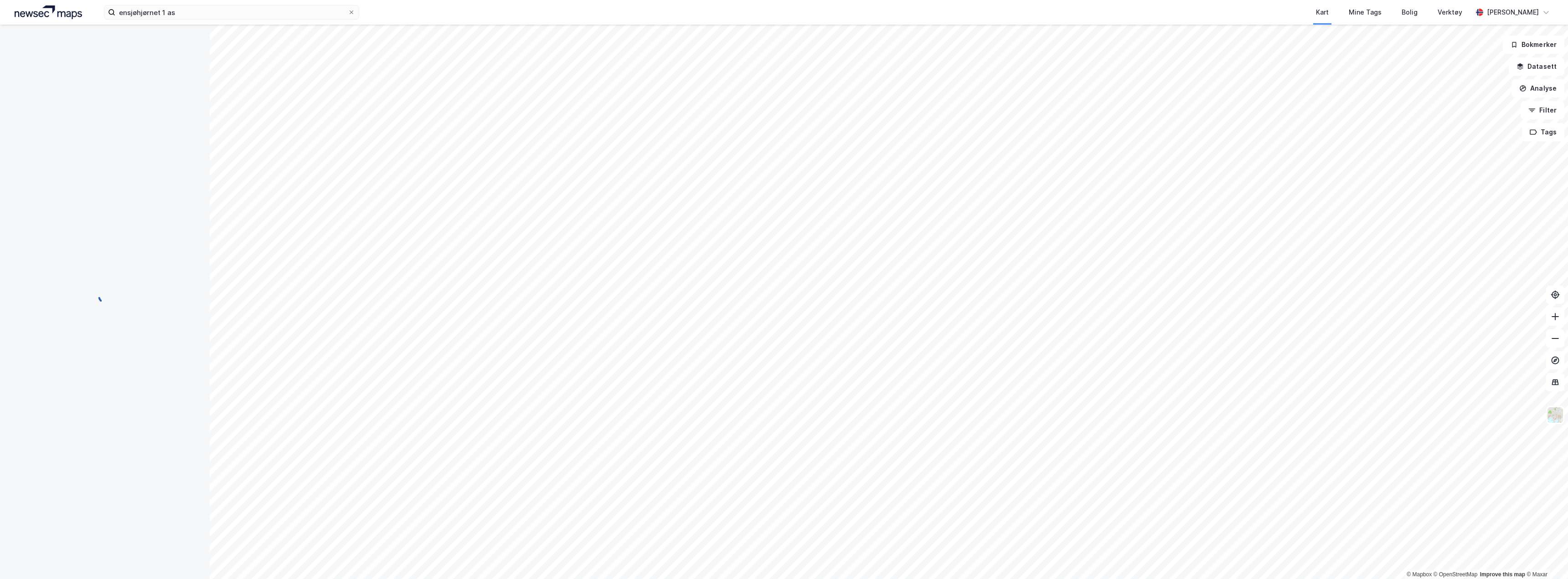
scroll to position [1, 0]
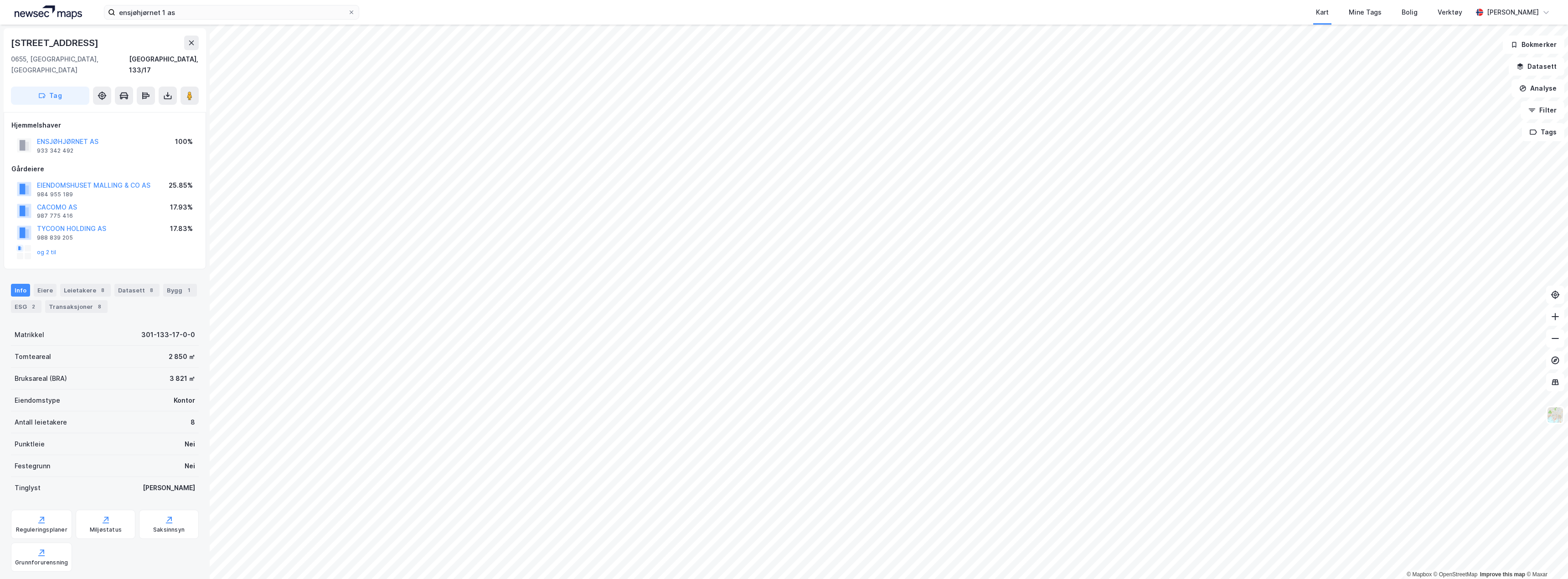
scroll to position [1, 0]
click at [150, 329] on div "301-133-17-0-0" at bounding box center [168, 334] width 54 height 11
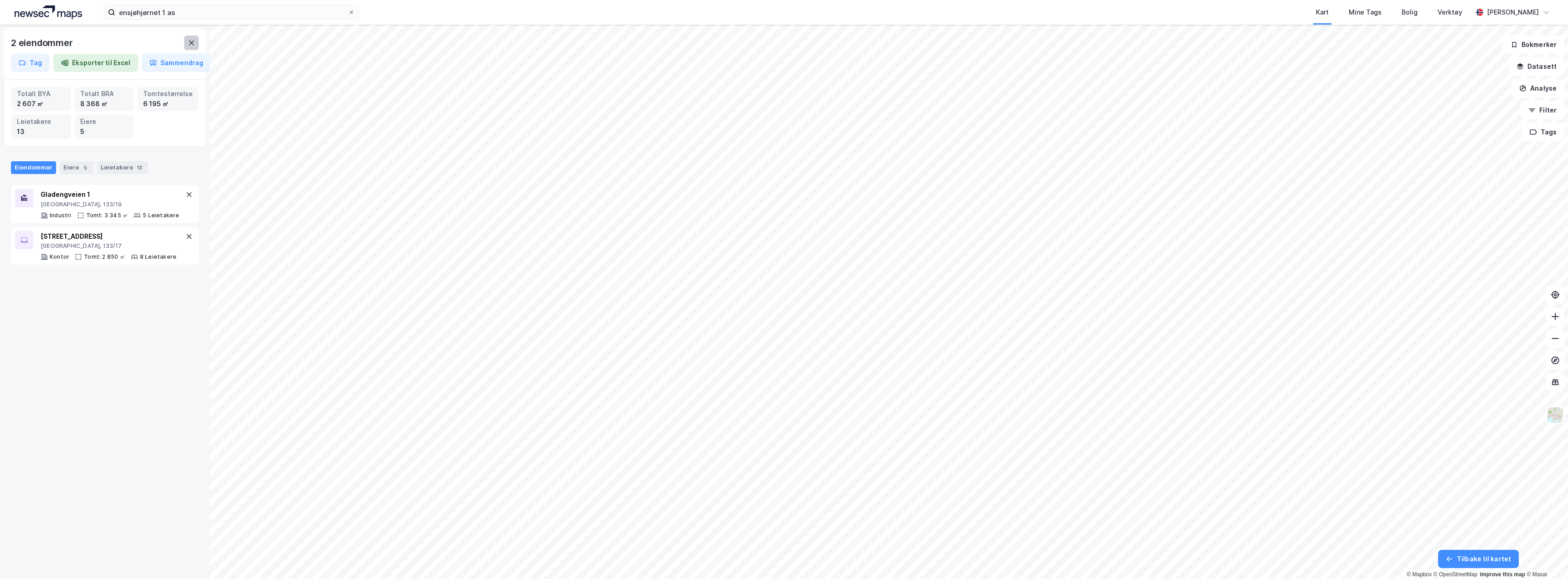
click at [187, 42] on button at bounding box center [191, 43] width 14 height 14
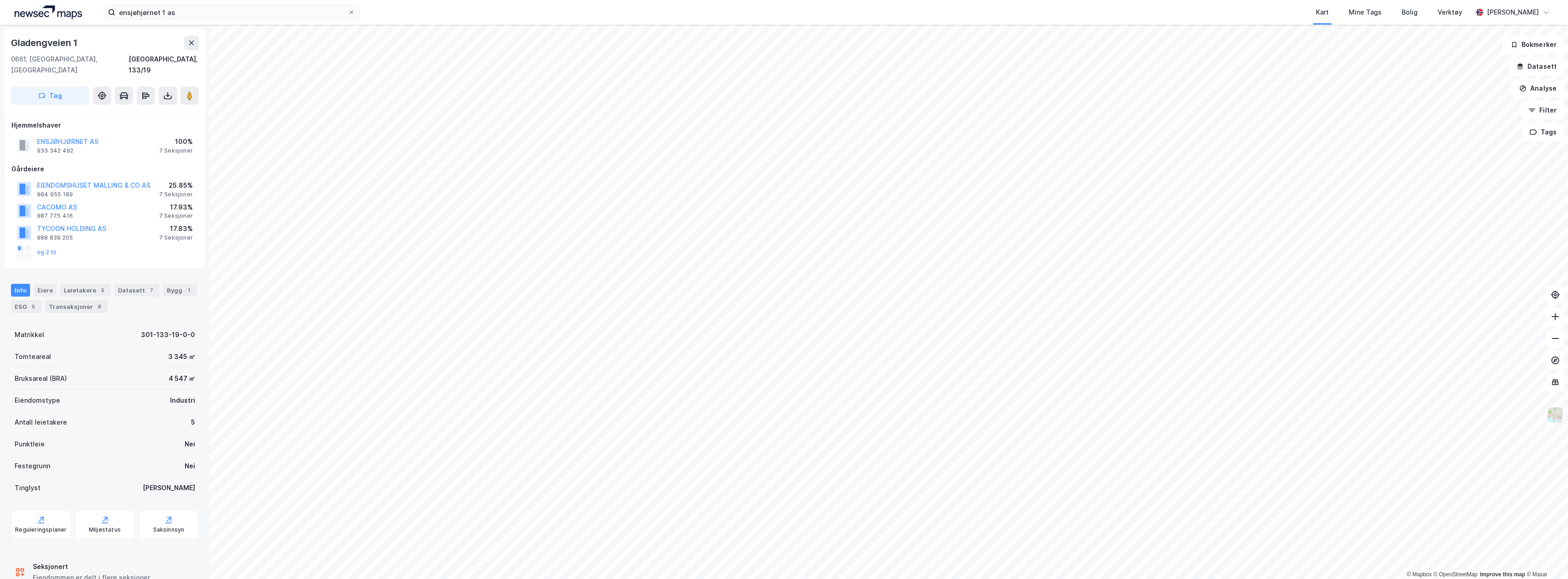
scroll to position [1, 0]
click at [51, 526] on div "Reguleringsplaner" at bounding box center [41, 529] width 51 height 7
click at [1537, 94] on button "Analyse" at bounding box center [1537, 88] width 53 height 18
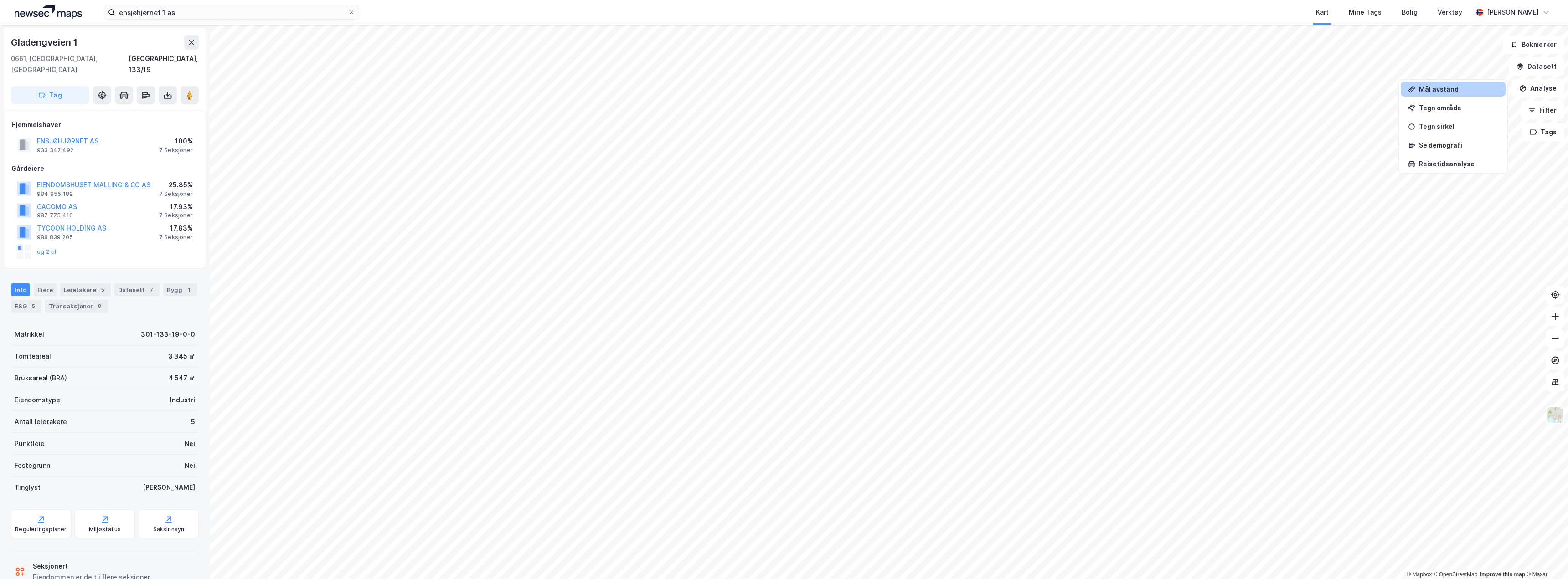
click at [1438, 87] on div "Mål avstand" at bounding box center [1458, 89] width 79 height 8
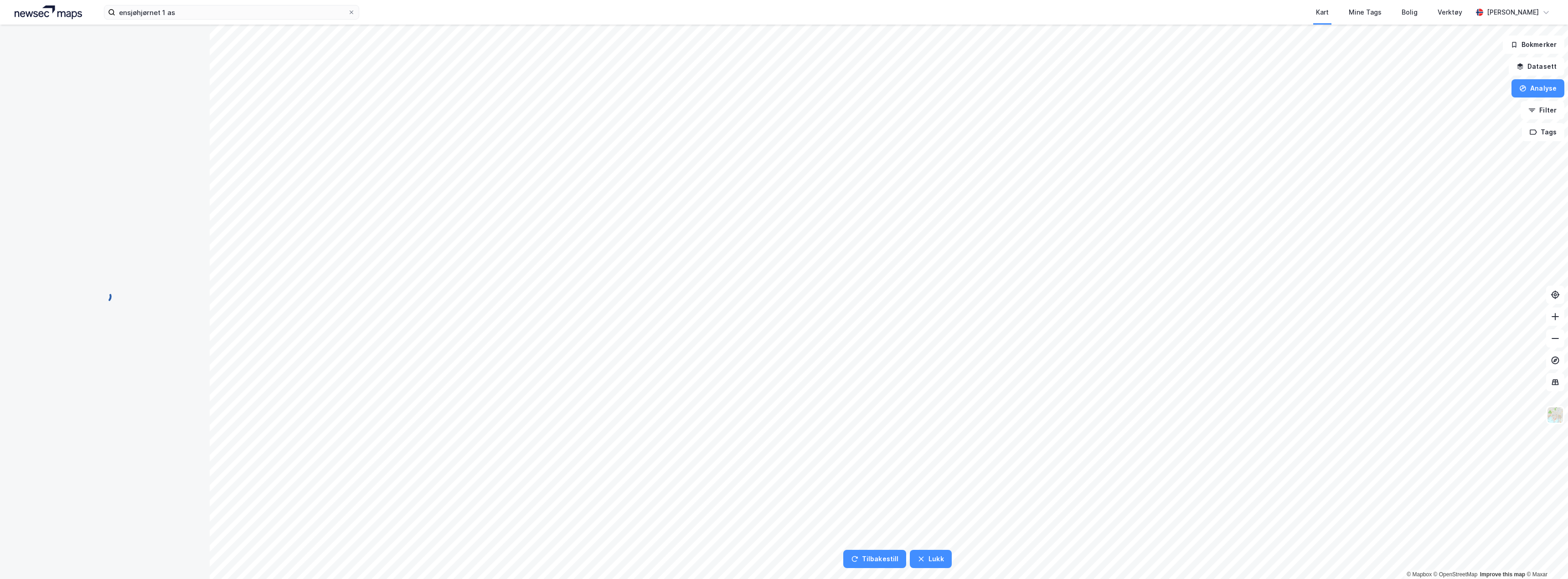
scroll to position [0, 0]
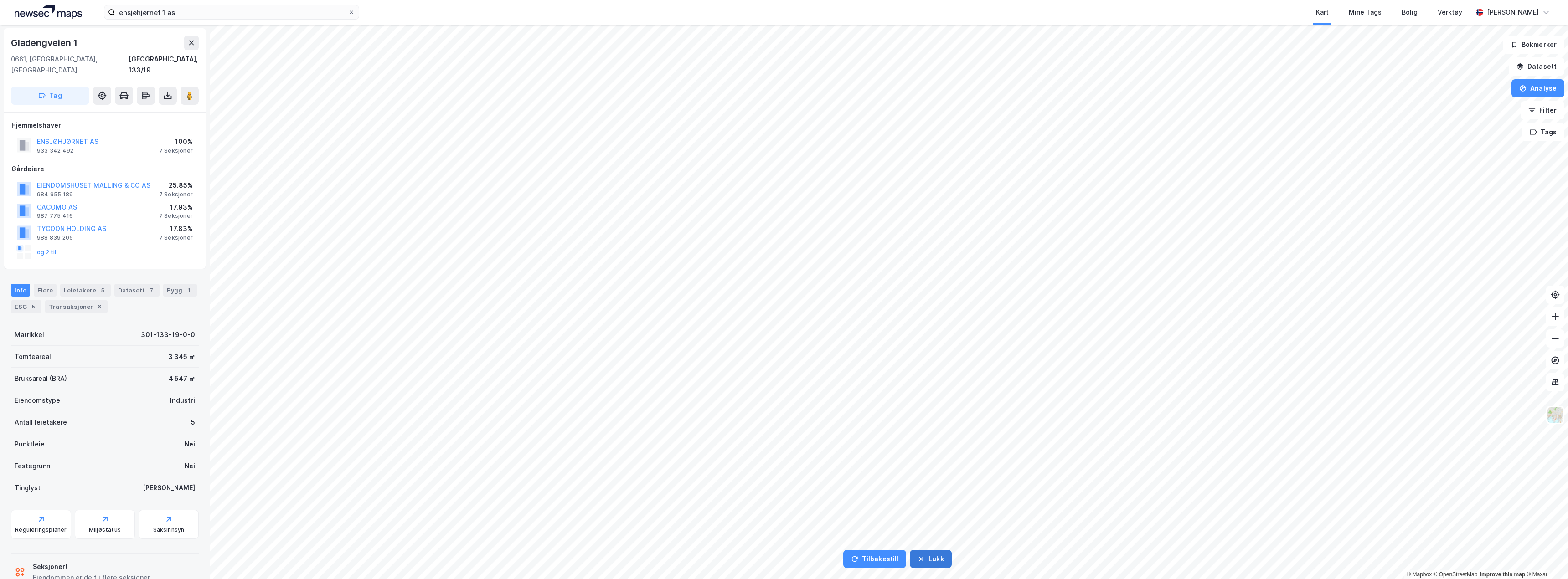
click at [927, 555] on button "Lukk" at bounding box center [930, 559] width 41 height 18
click at [1532, 87] on button "Analyse" at bounding box center [1537, 88] width 53 height 18
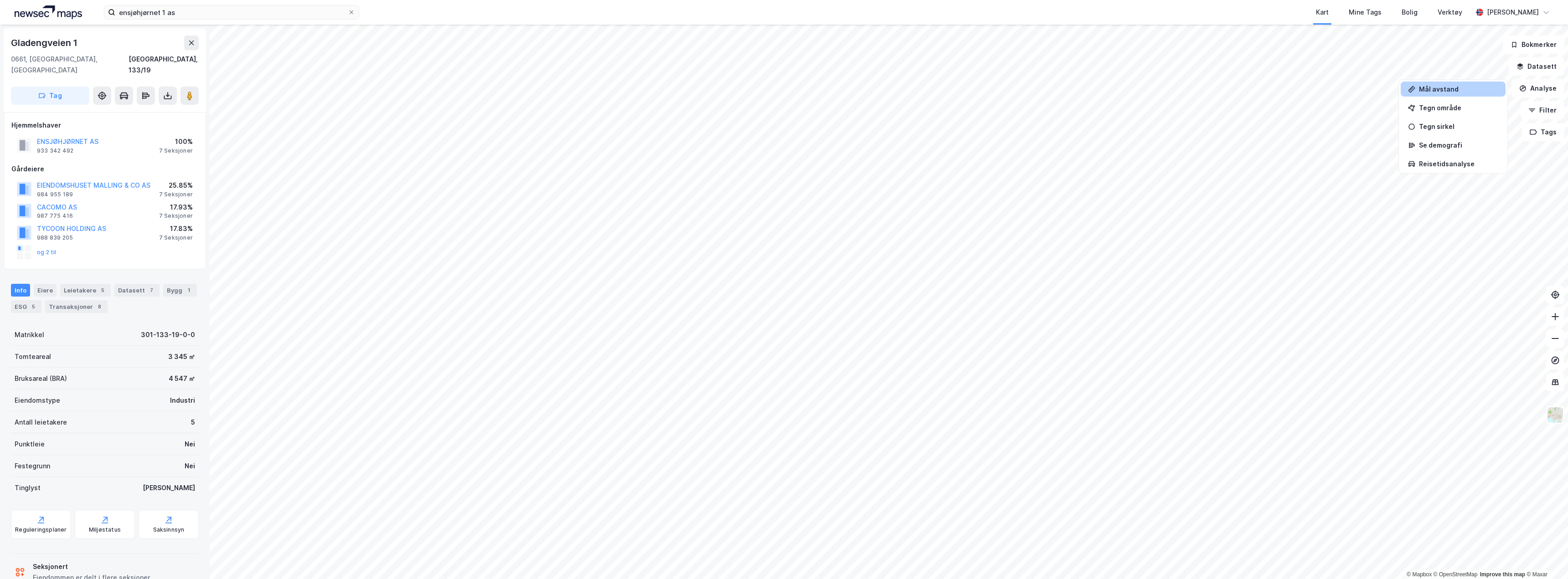
click at [1433, 90] on div "Mål avstand" at bounding box center [1458, 89] width 79 height 8
